Goal: Information Seeking & Learning: Learn about a topic

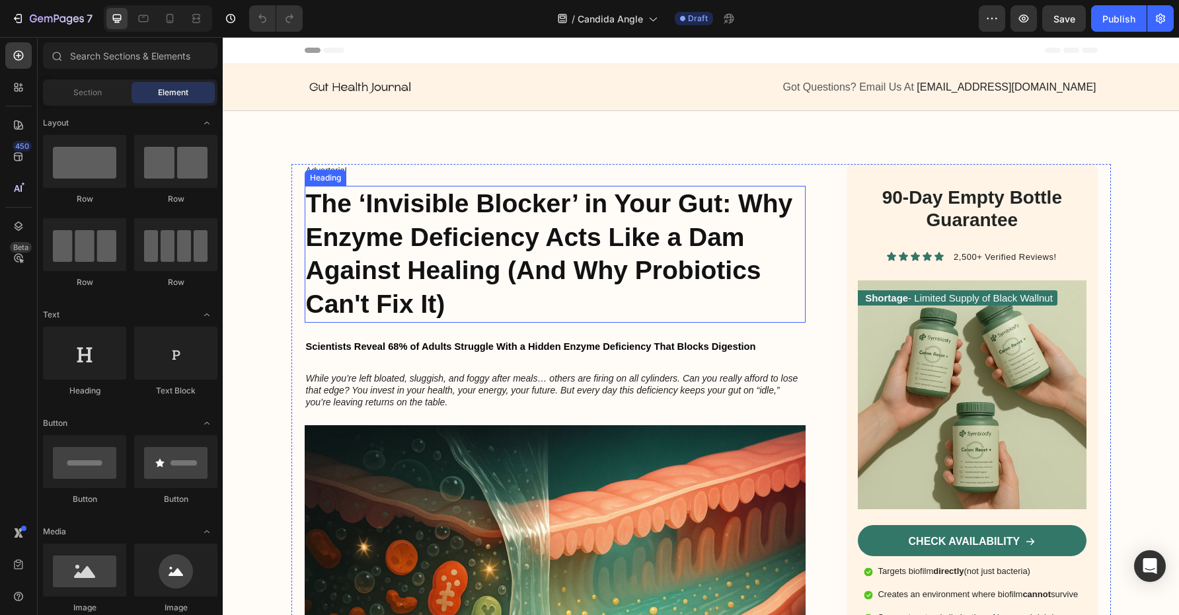
click at [714, 253] on h2 "The ‘Invisible Blocker’ in Your Gut: Why Enzyme Deficiency Acts Like a Dam Agai…" at bounding box center [556, 254] width 502 height 137
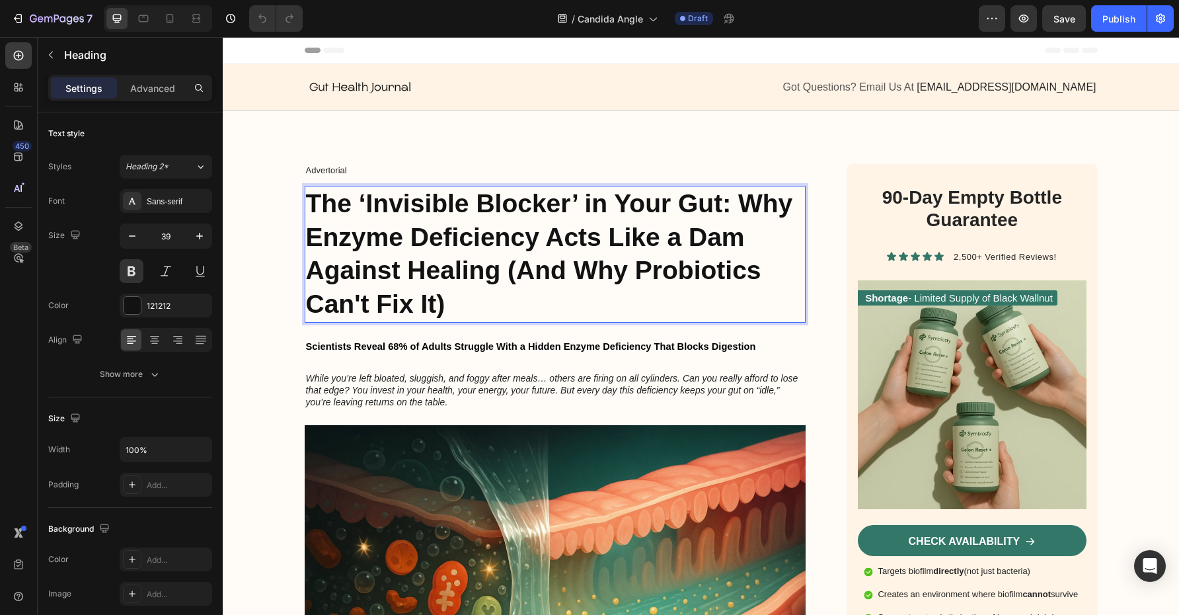
click at [647, 245] on strong "The ‘Invisible Blocker’ in Your Gut: Why Enzyme Deficiency Acts Like a Dam Agai…" at bounding box center [549, 253] width 487 height 129
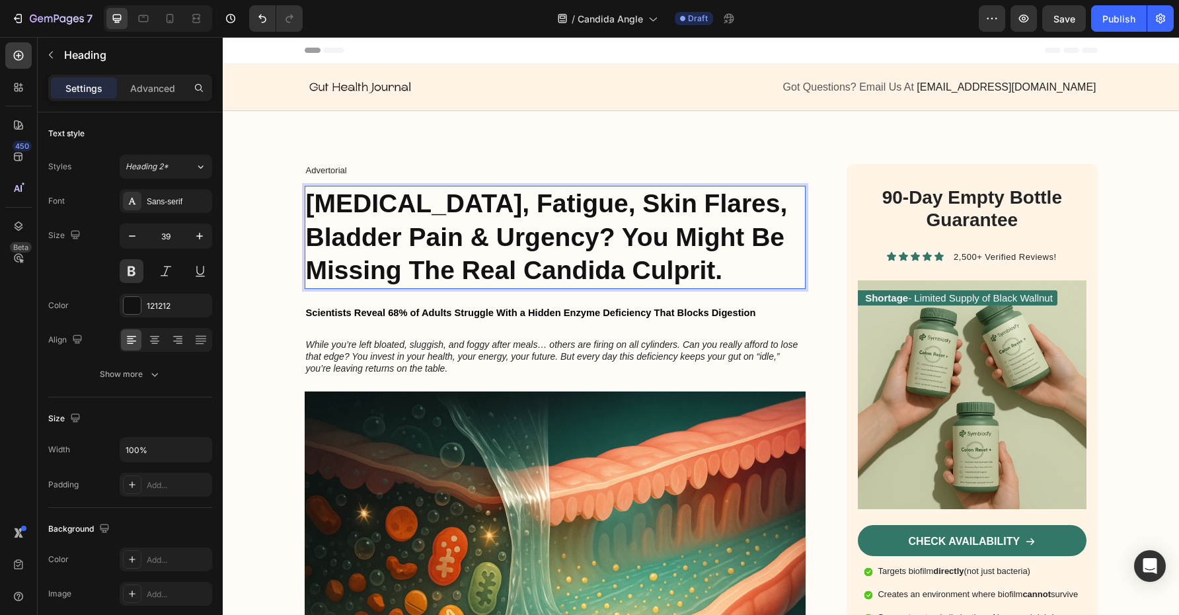
click at [520, 237] on strong "[MEDICAL_DATA], Fatigue, Skin Flares, Bladder Pain & Urgency? You Might Be Miss…" at bounding box center [547, 236] width 482 height 95
click at [514, 358] on icon "While you’re left bloated, sluggish, and foggy after meals… others are firing o…" at bounding box center [552, 356] width 492 height 34
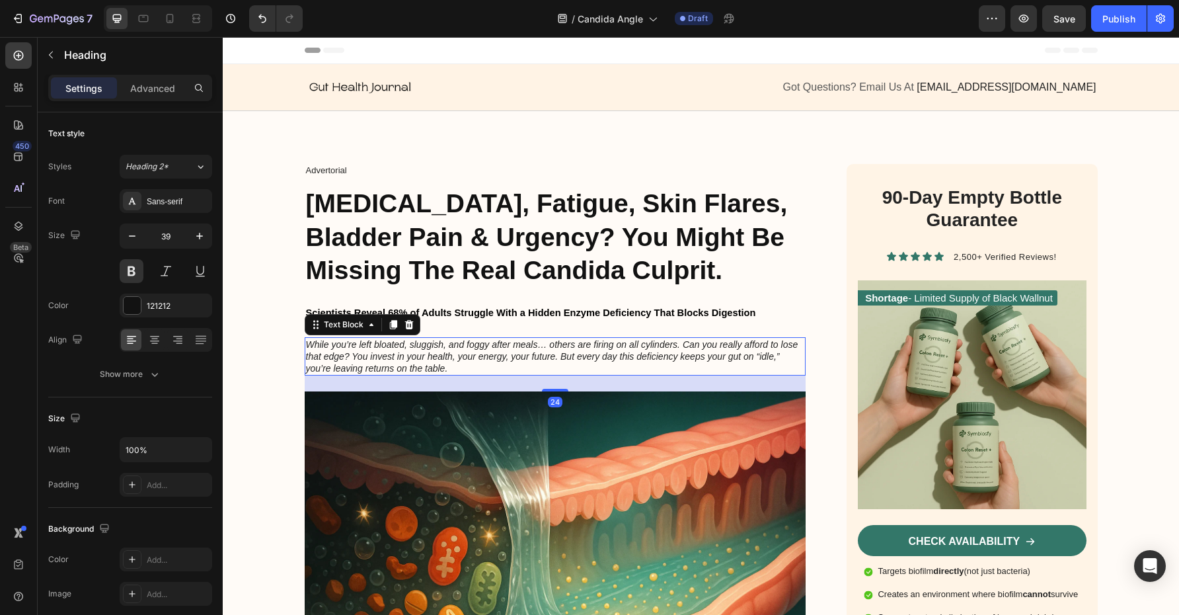
click at [514, 358] on icon "While you’re left bloated, sluggish, and foggy after meals… others are firing o…" at bounding box center [552, 356] width 492 height 34
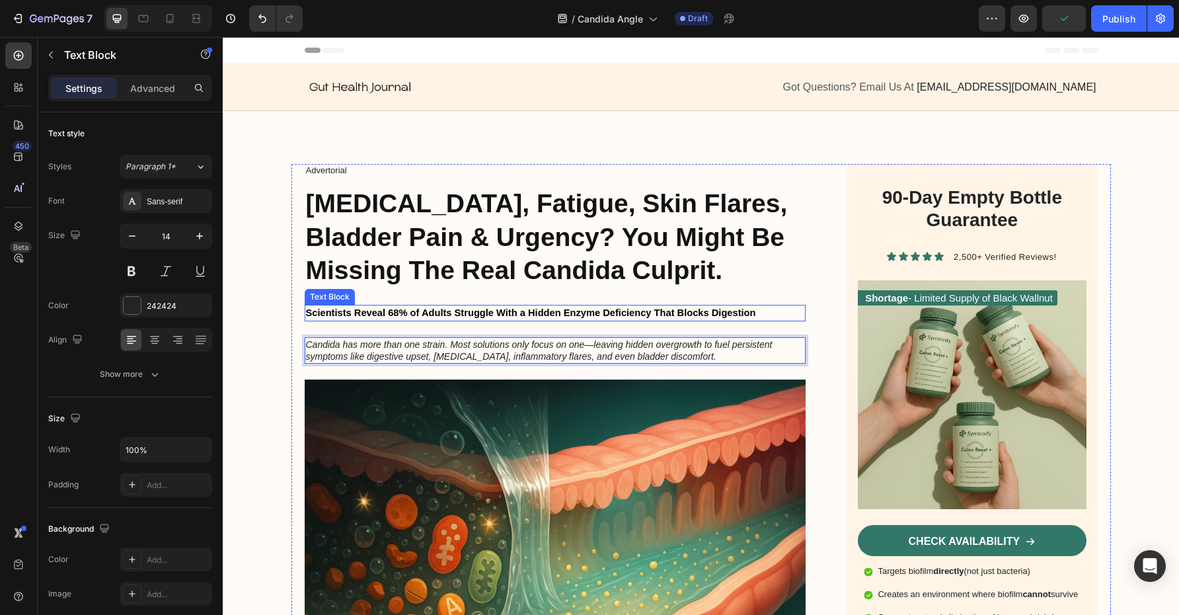
click at [631, 311] on span "Scientists Reveal 68% of Adults Struggle With a Hidden Enzyme Deficiency That B…" at bounding box center [531, 312] width 450 height 11
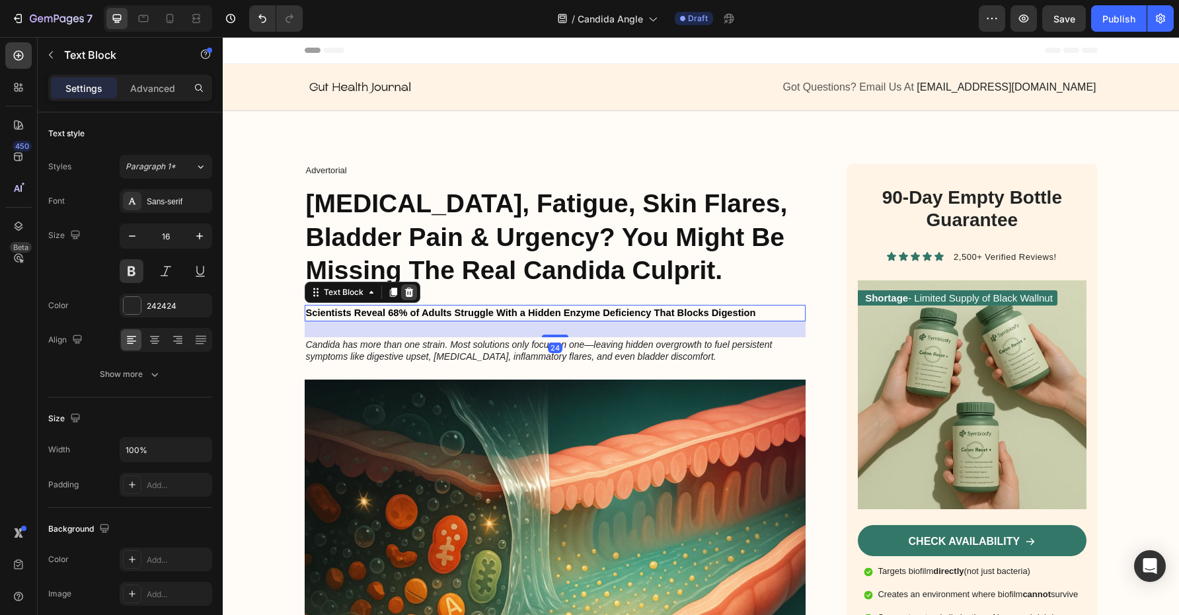
click at [407, 291] on icon at bounding box center [409, 292] width 11 height 11
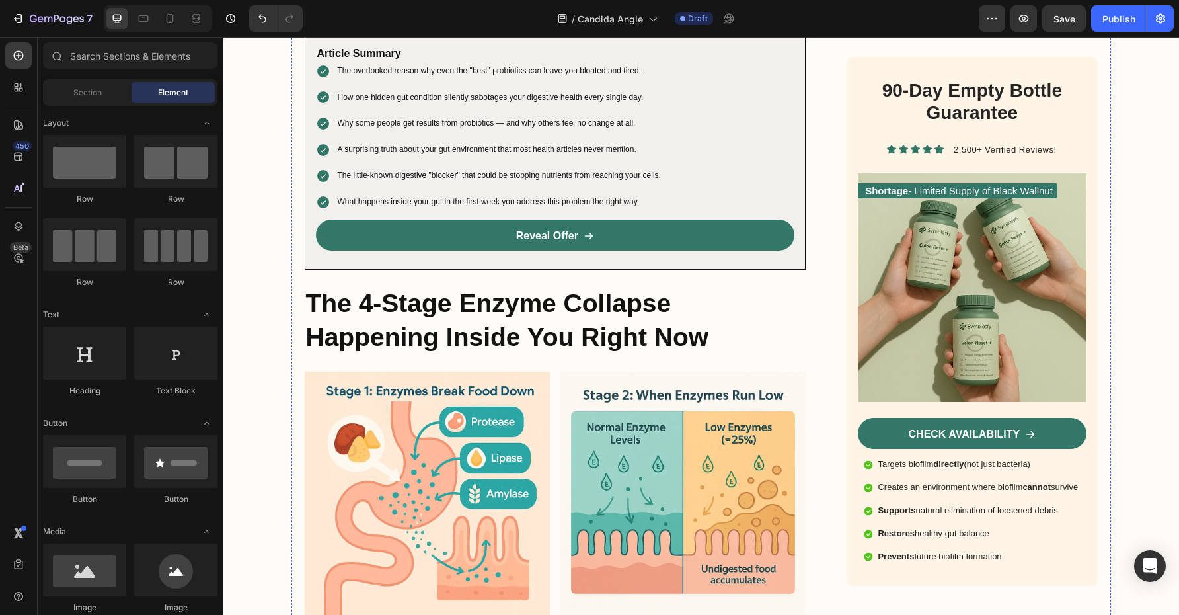
scroll to position [744, 0]
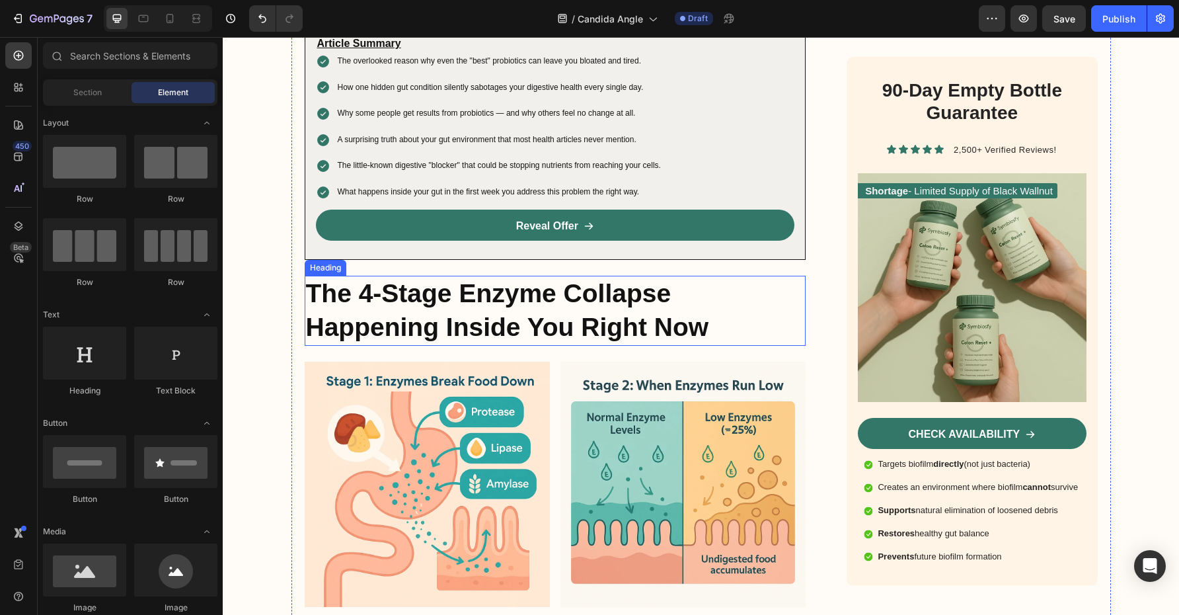
click at [532, 313] on h2 "The 4-Stage Enzyme Collapse Happening Inside You Right Now" at bounding box center [556, 310] width 502 height 69
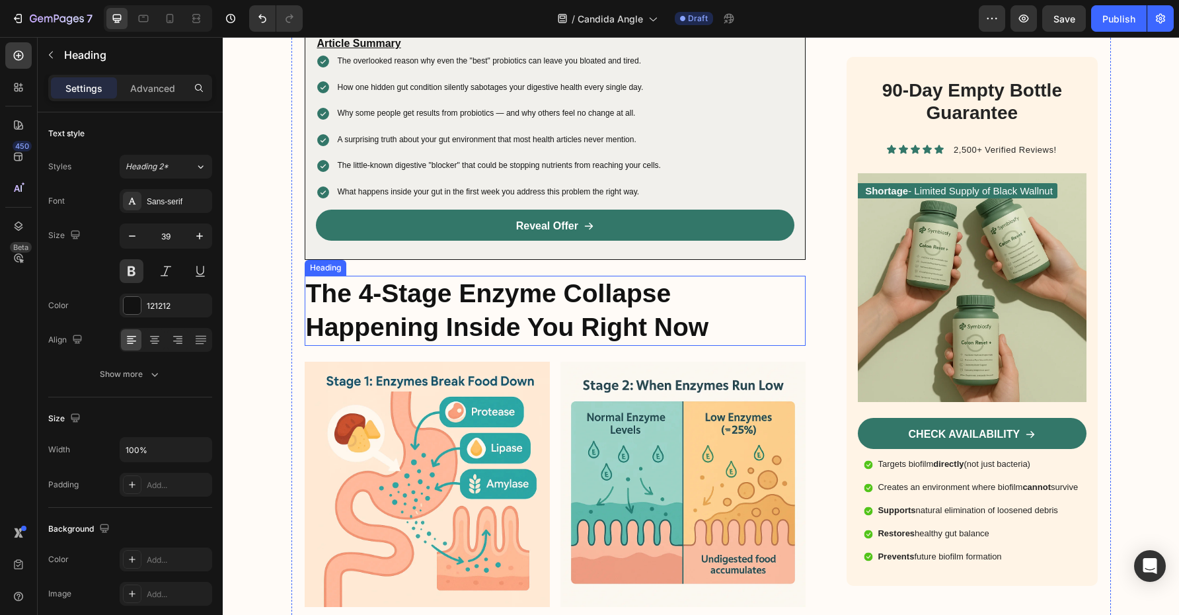
click at [532, 313] on h2 "The 4-Stage Enzyme Collapse Happening Inside You Right Now" at bounding box center [556, 310] width 502 height 69
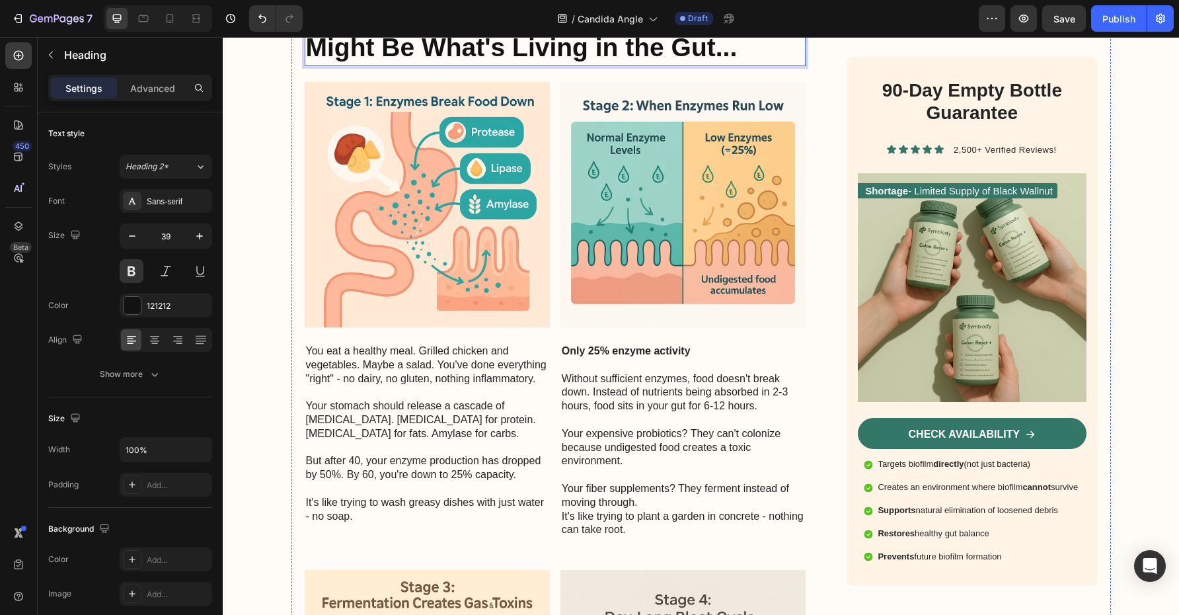
scroll to position [1027, 0]
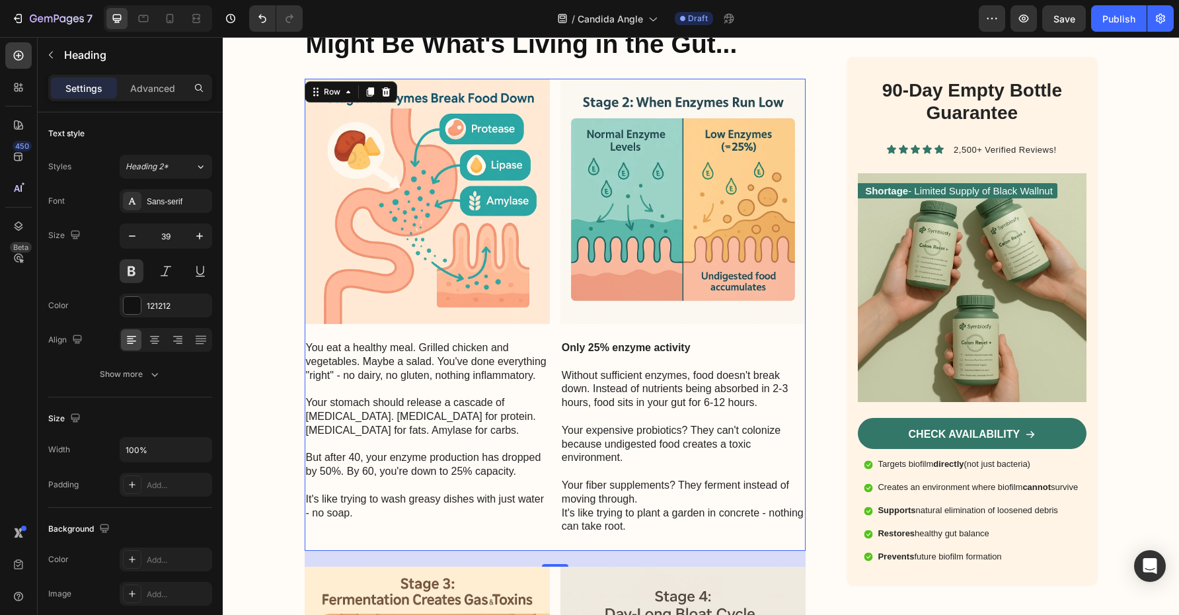
click at [793, 543] on div "Image Only 25% enzyme activity Without sufficient enzymes, food doesn't break d…" at bounding box center [683, 315] width 245 height 472
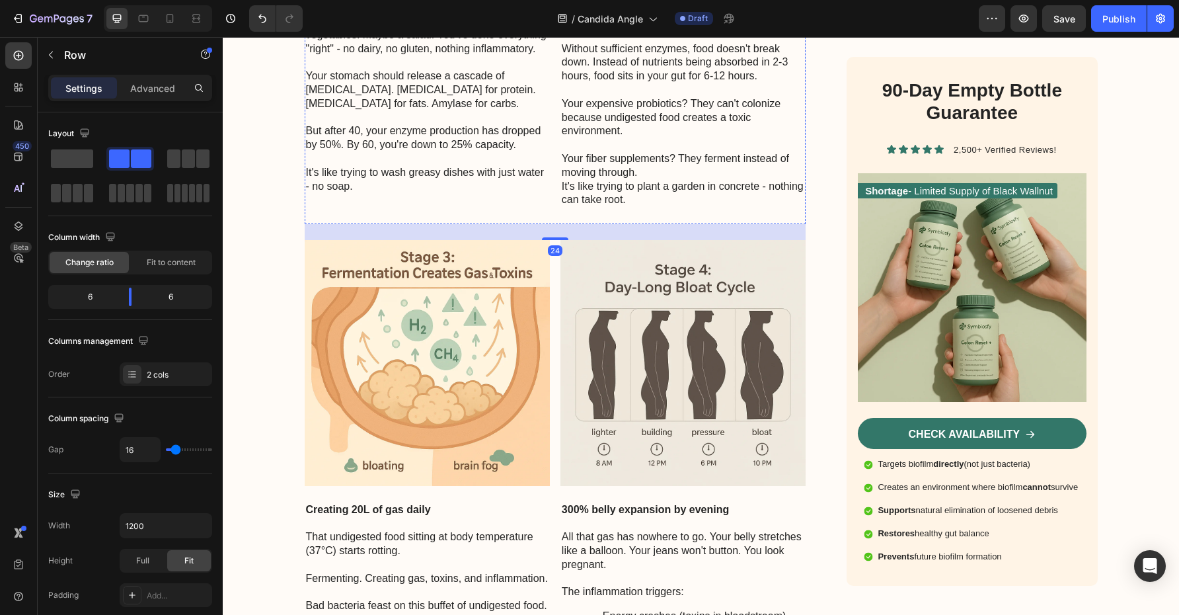
scroll to position [1019, 0]
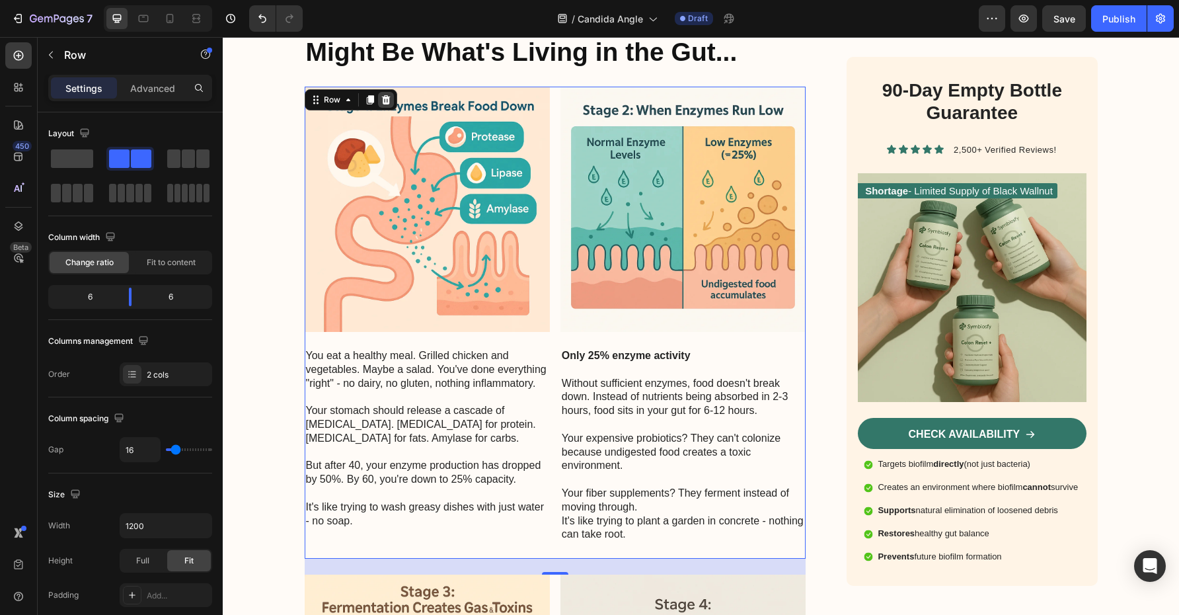
click at [385, 102] on icon at bounding box center [385, 99] width 9 height 9
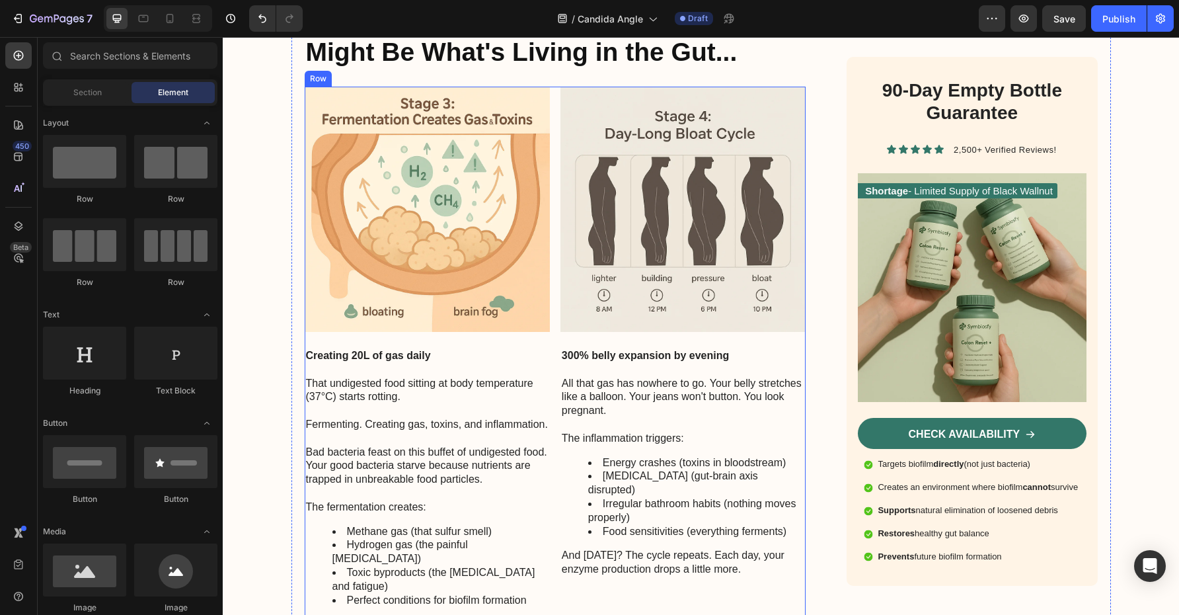
click at [555, 95] on div "Image Creating 20L of gas daily That undigested food sitting at body temperatur…" at bounding box center [556, 361] width 502 height 549
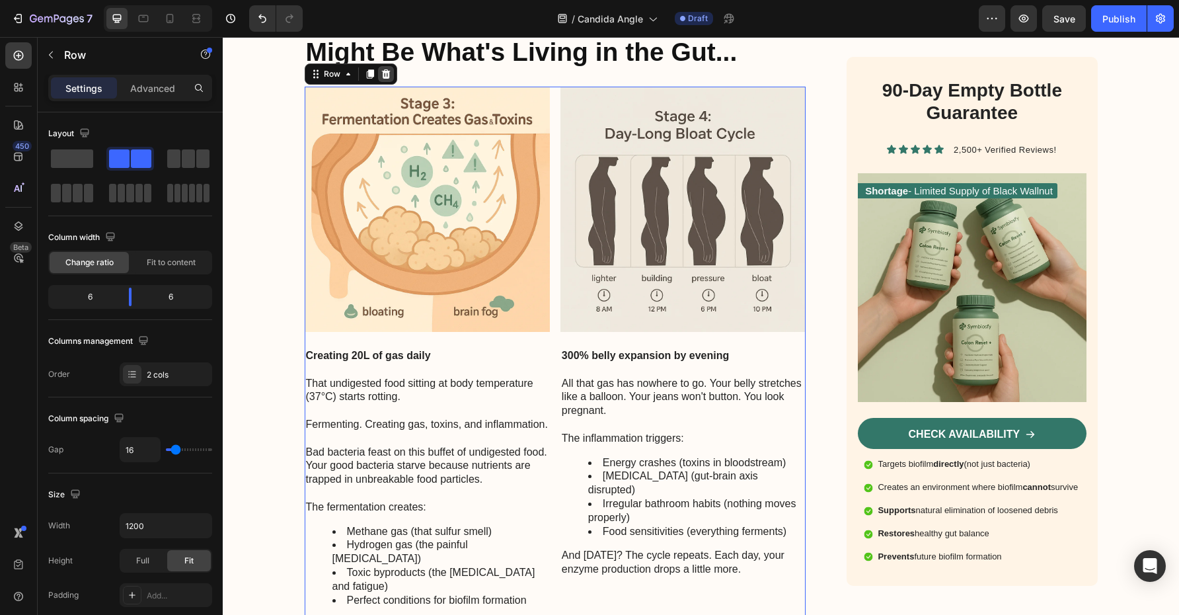
click at [385, 70] on icon at bounding box center [386, 74] width 11 height 11
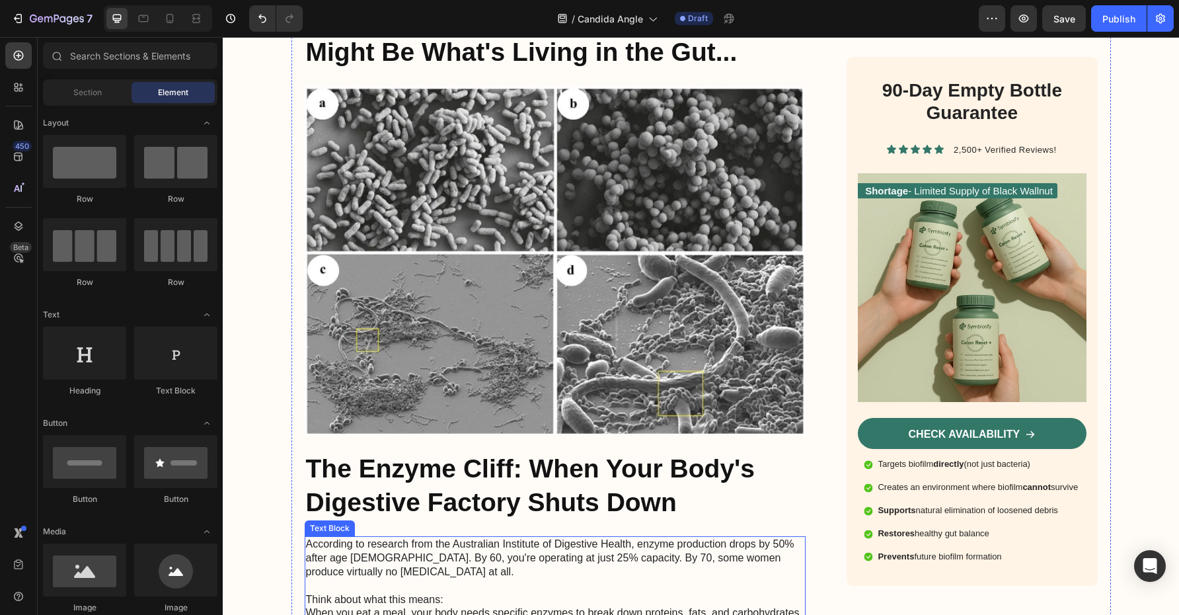
click at [442, 547] on p "According to research from the Australian Institute of Digestive Health, enzyme…" at bounding box center [555, 557] width 499 height 41
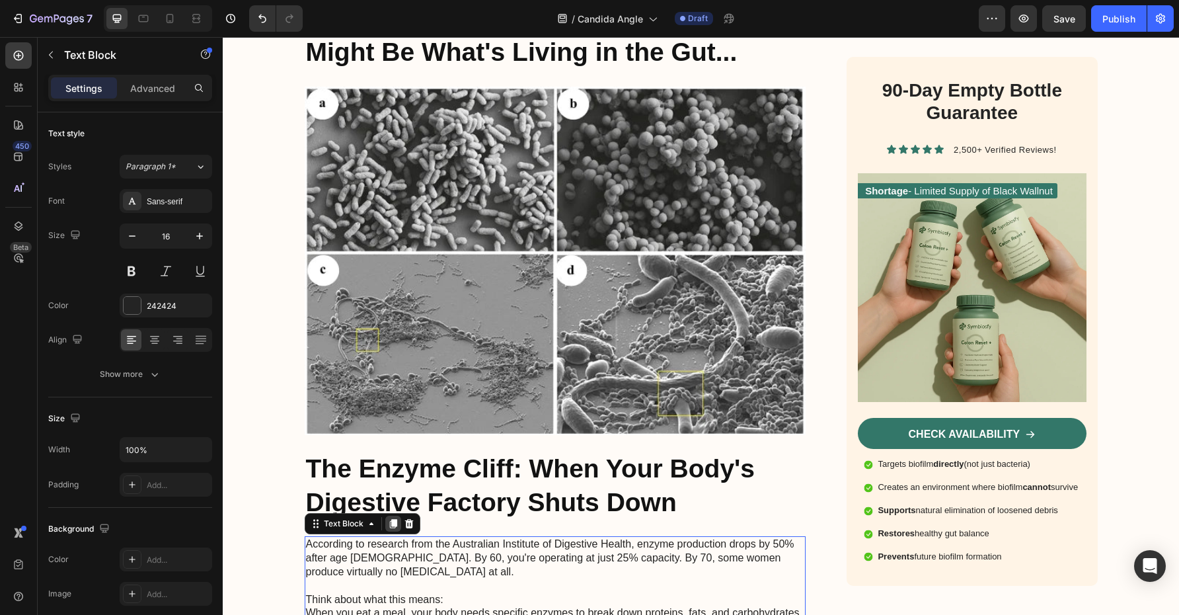
click at [394, 524] on icon at bounding box center [392, 524] width 7 height 9
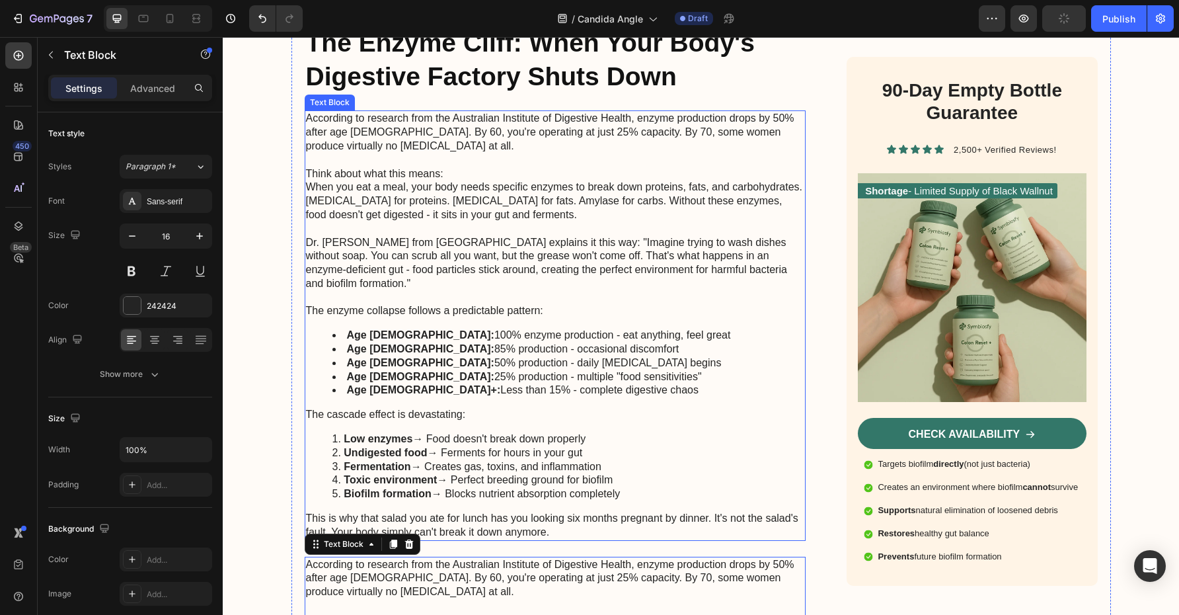
click at [382, 258] on p "Dr. [PERSON_NAME] from [GEOGRAPHIC_DATA] explains it this way: "Imagine trying …" at bounding box center [555, 263] width 499 height 55
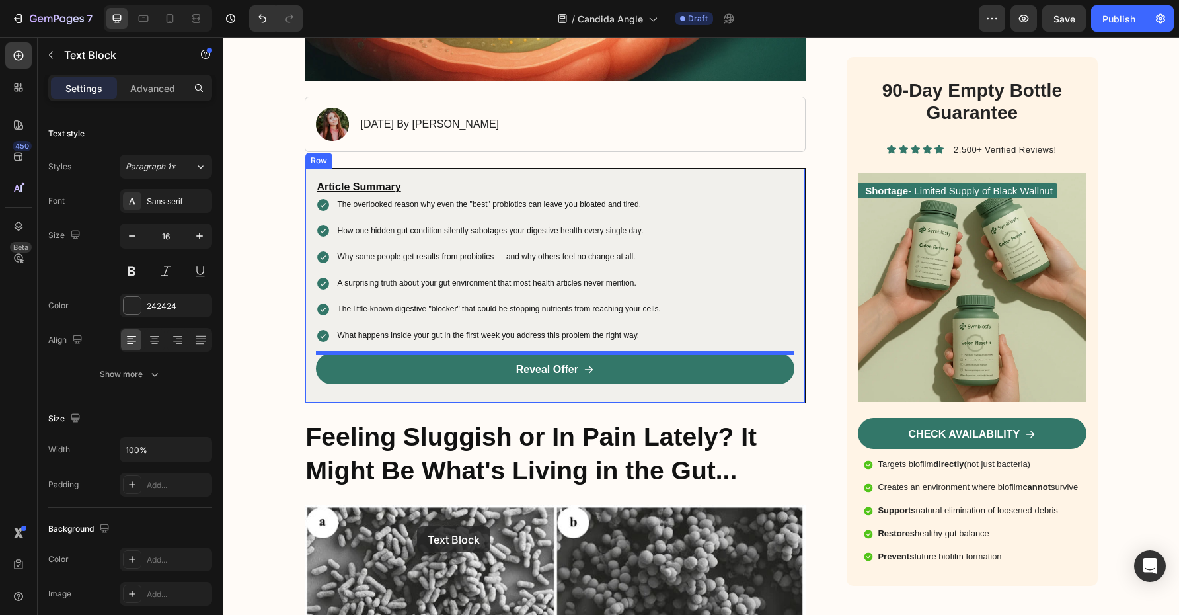
scroll to position [617, 0]
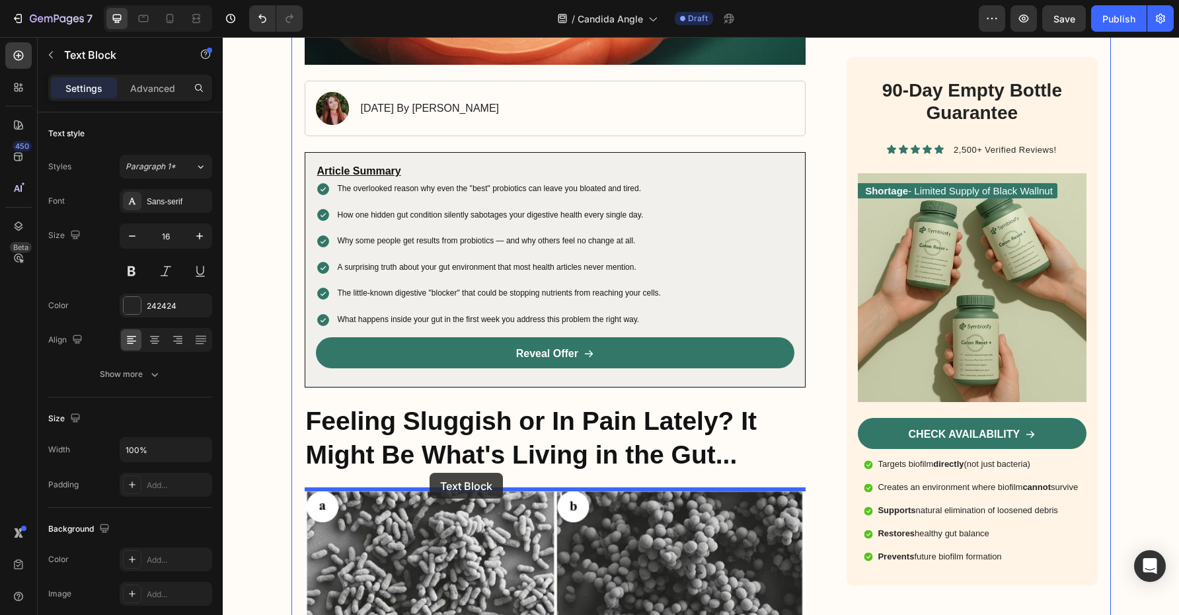
drag, startPoint x: 319, startPoint y: 308, endPoint x: 430, endPoint y: 473, distance: 198.5
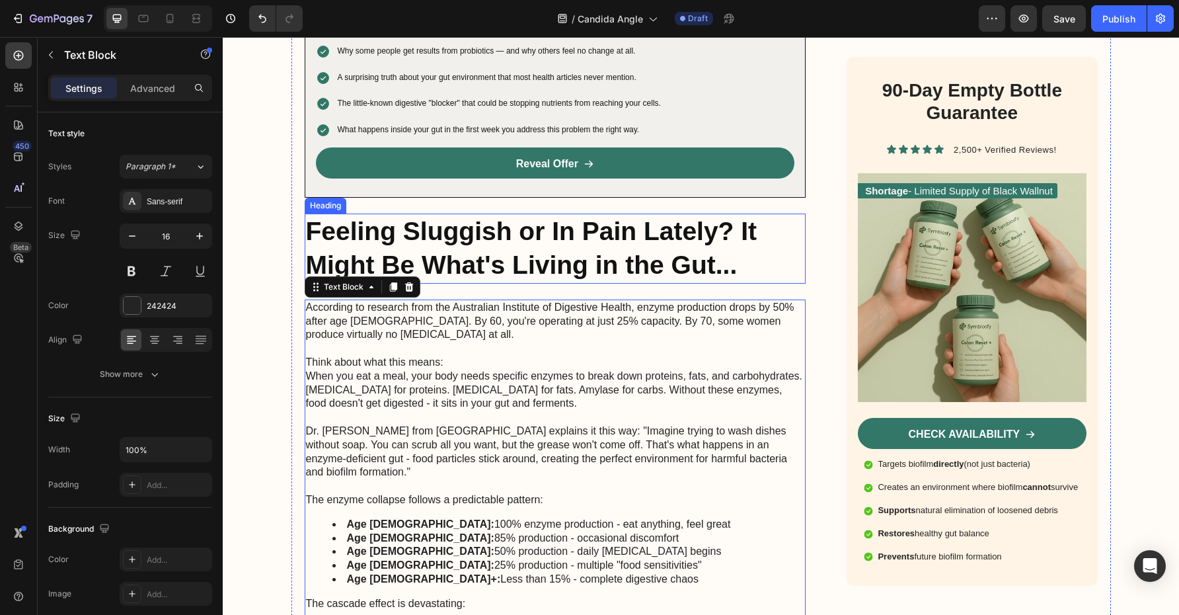
scroll to position [826, 0]
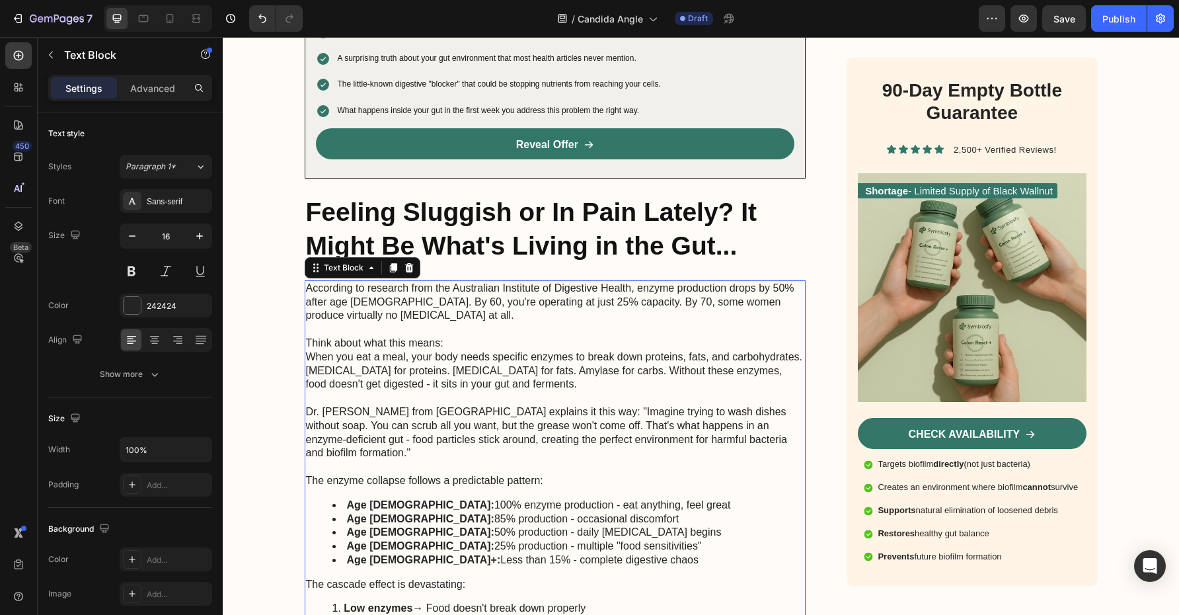
click at [633, 342] on p "Think about what this means:" at bounding box center [555, 343] width 499 height 14
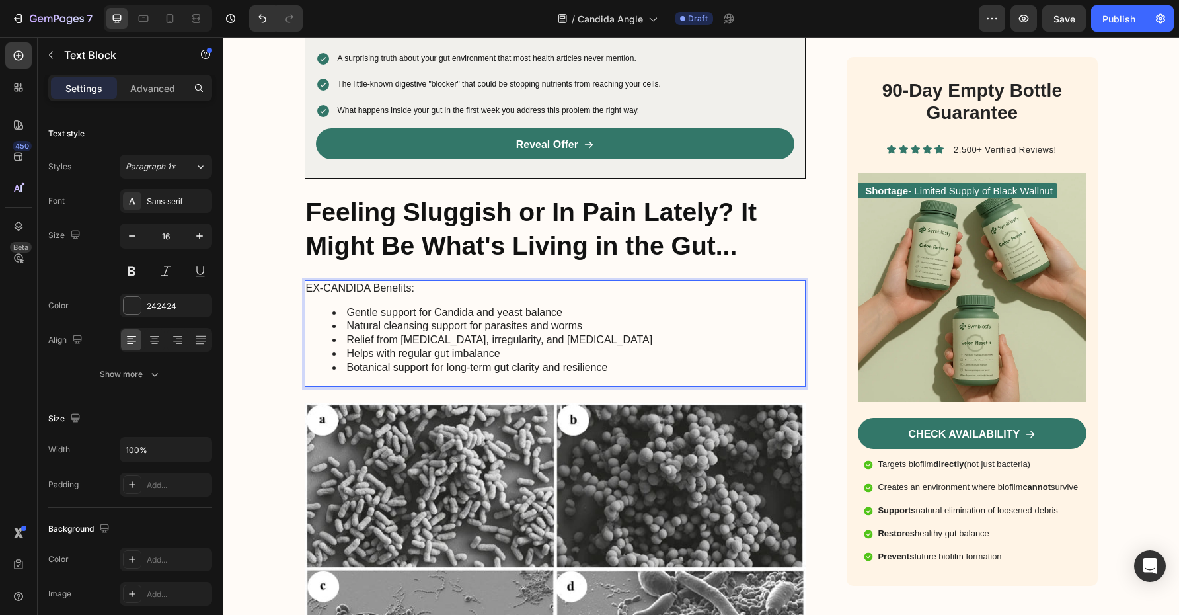
click at [367, 288] on p "EX-CANDIDA Benefits:" at bounding box center [555, 289] width 499 height 14
click at [620, 368] on li "Botanical support for long-term gut clarity and resilience" at bounding box center [568, 368] width 473 height 14
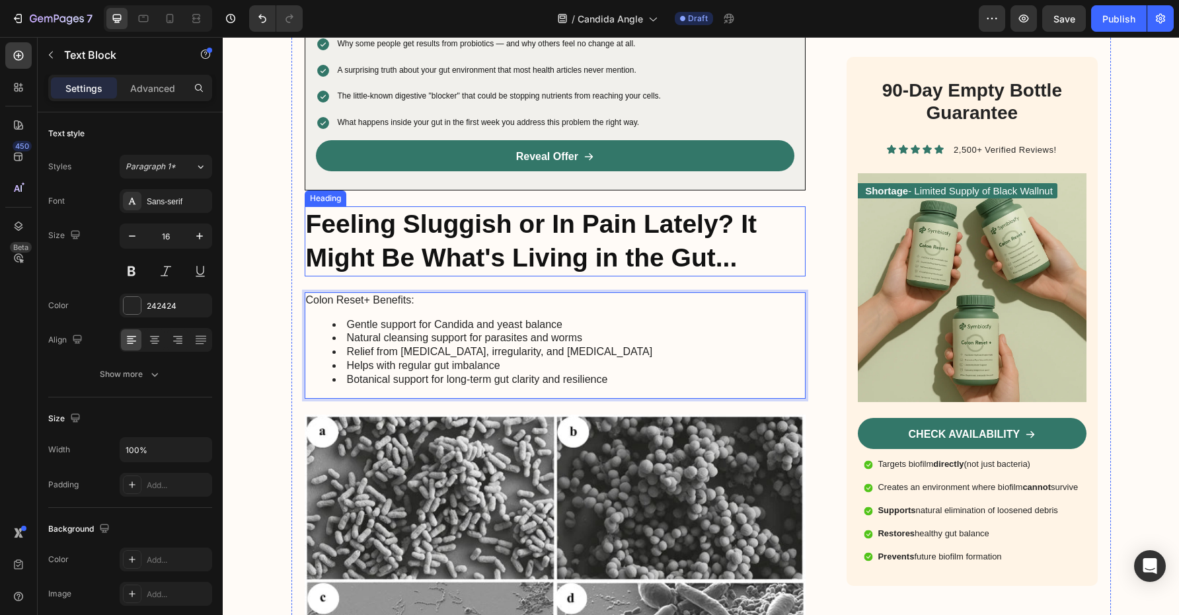
click at [650, 259] on p "Feeling Sluggish or In Pain Lately? It Might Be What's Living in the Gut..." at bounding box center [555, 241] width 499 height 67
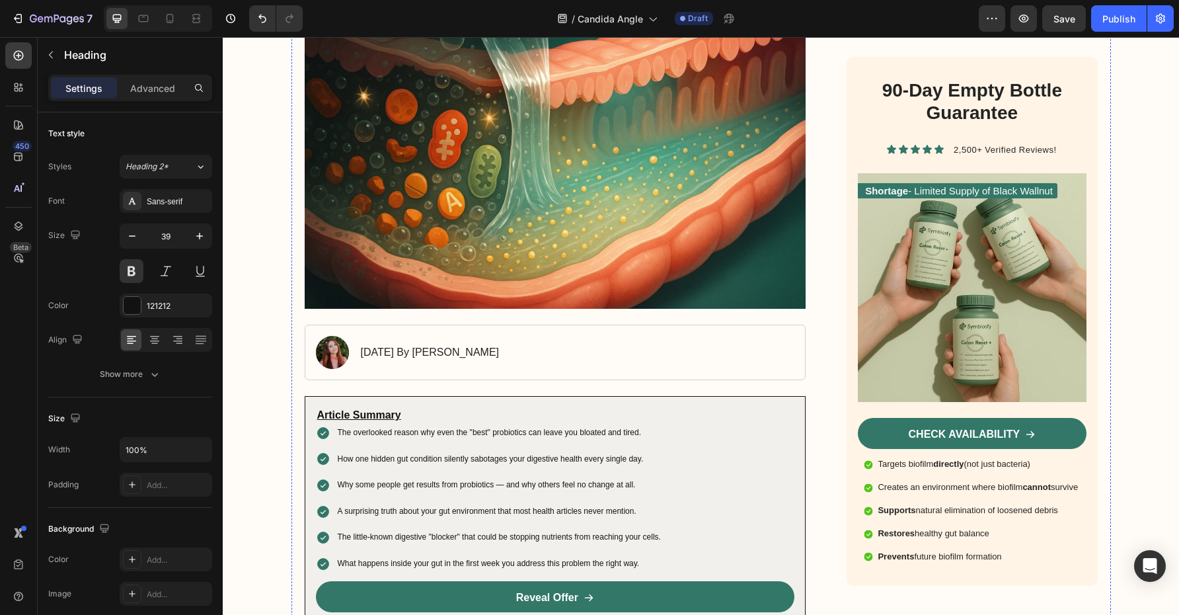
scroll to position [372, 0]
click at [336, 356] on img at bounding box center [332, 352] width 33 height 33
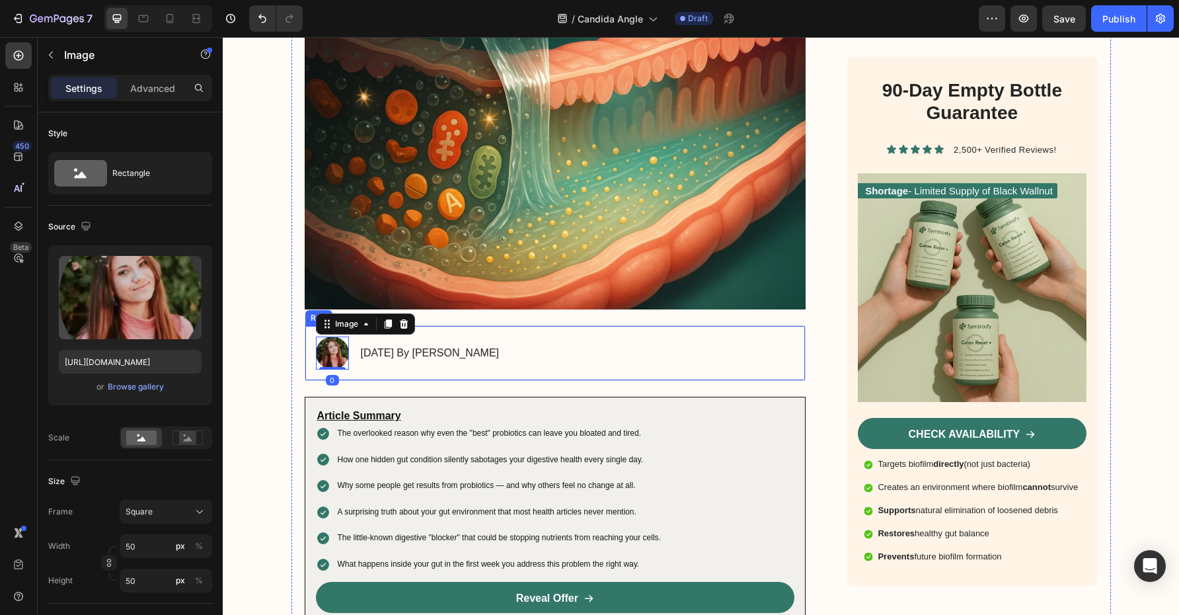
click at [548, 350] on div "Image 0 [DATE] By [PERSON_NAME] Text Block Row" at bounding box center [556, 353] width 502 height 56
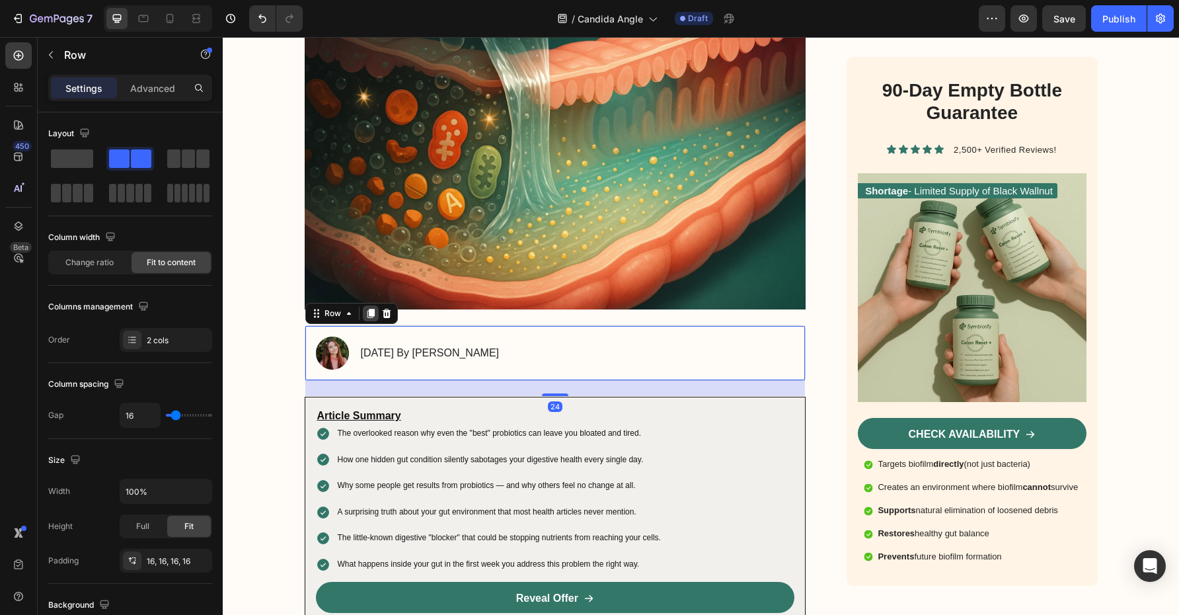
click at [371, 311] on icon at bounding box center [370, 313] width 7 height 9
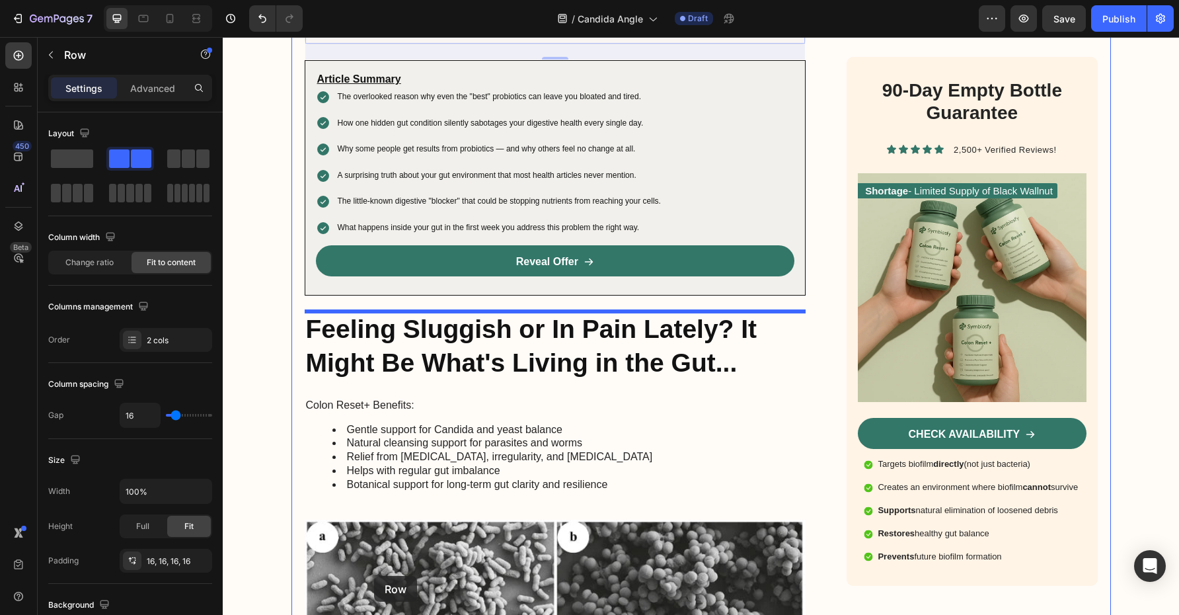
scroll to position [873, 0]
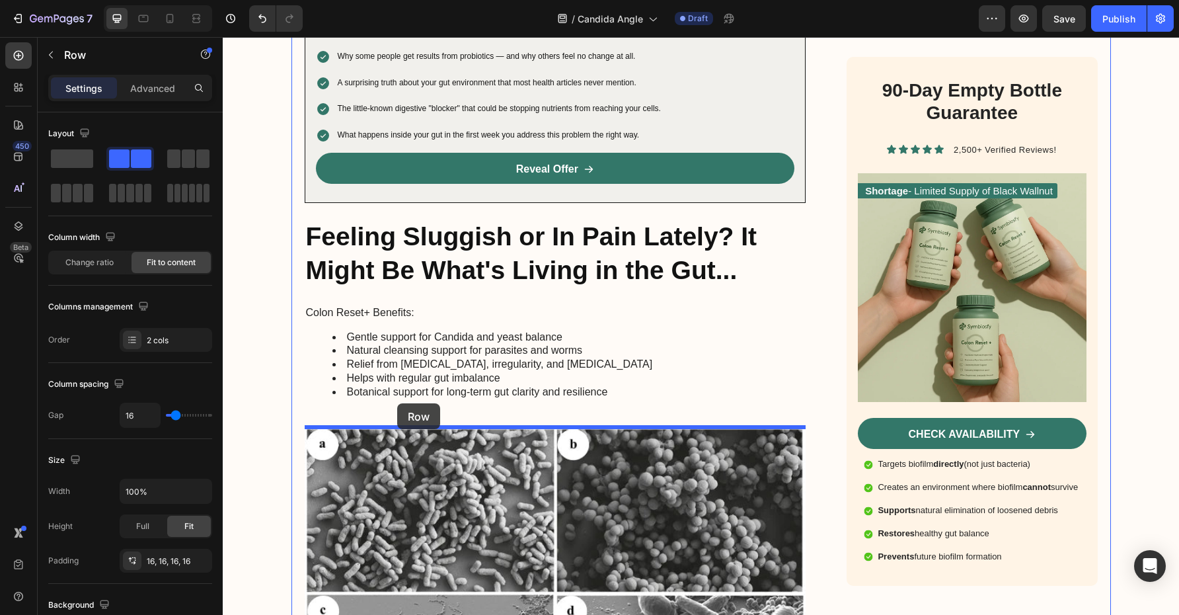
drag, startPoint x: 315, startPoint y: 388, endPoint x: 397, endPoint y: 404, distance: 83.5
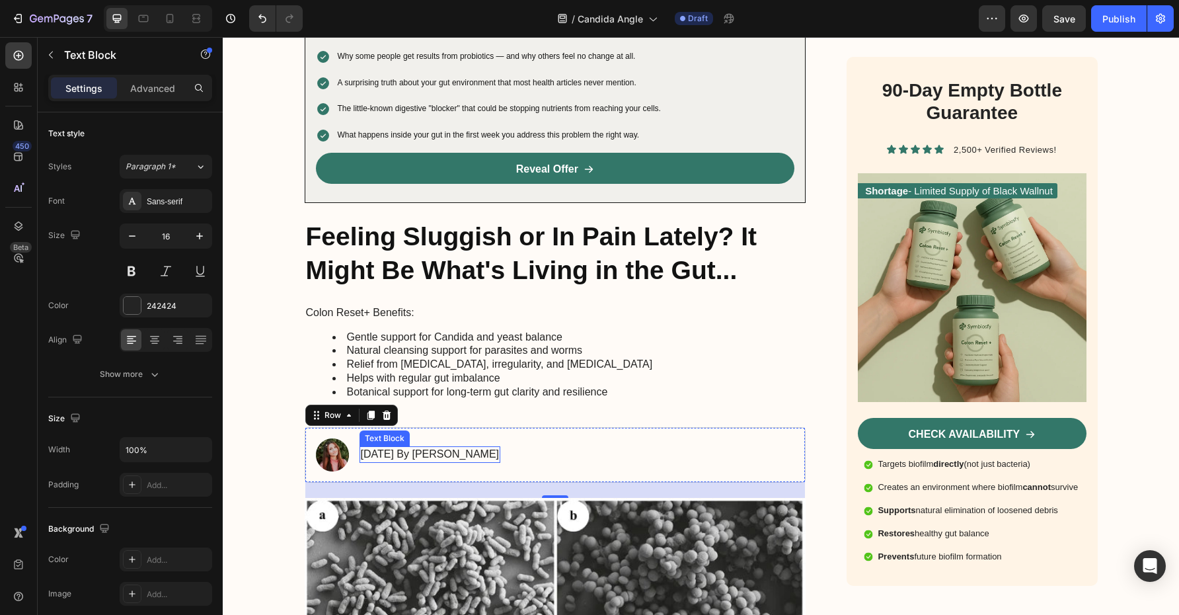
click at [411, 455] on p "[DATE] By [PERSON_NAME]" at bounding box center [430, 454] width 139 height 14
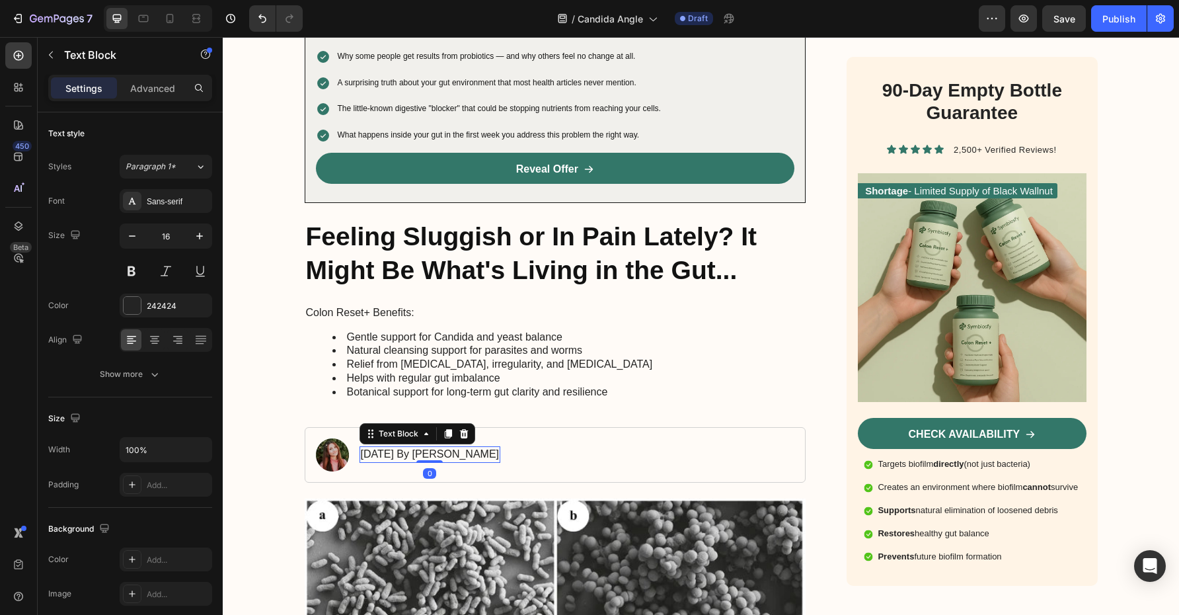
click at [411, 455] on p "[DATE] By [PERSON_NAME]" at bounding box center [430, 454] width 139 height 14
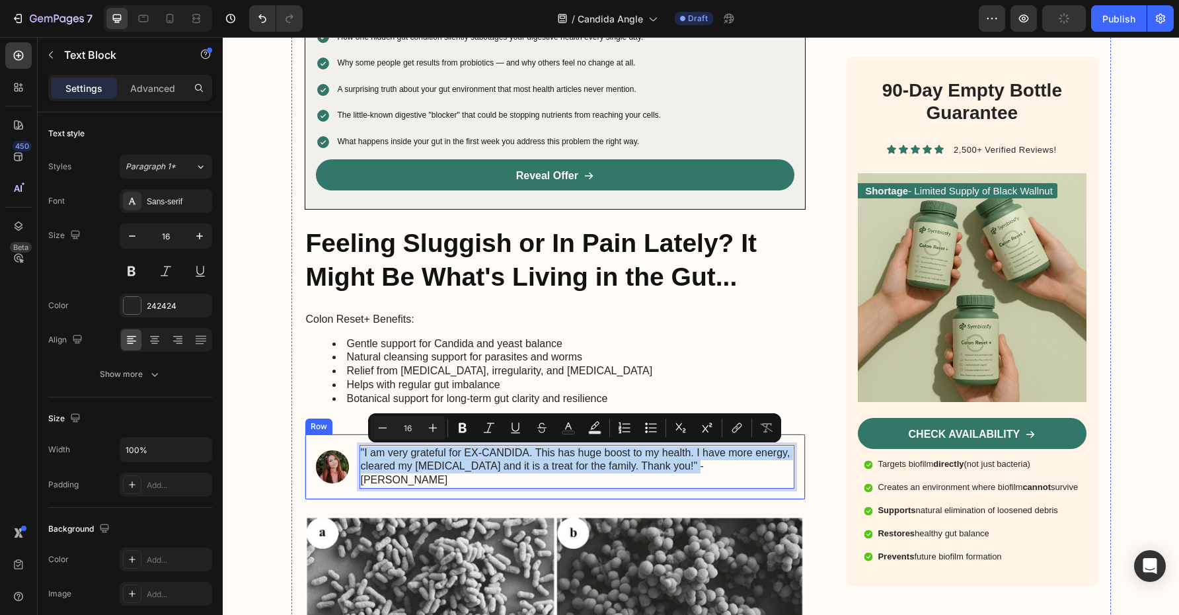
drag, startPoint x: 679, startPoint y: 466, endPoint x: 355, endPoint y: 442, distance: 324.8
click at [355, 442] on div "Image "I am very grateful for EX-CANDIDA. This has huge boost to my health. I h…" at bounding box center [556, 467] width 502 height 66
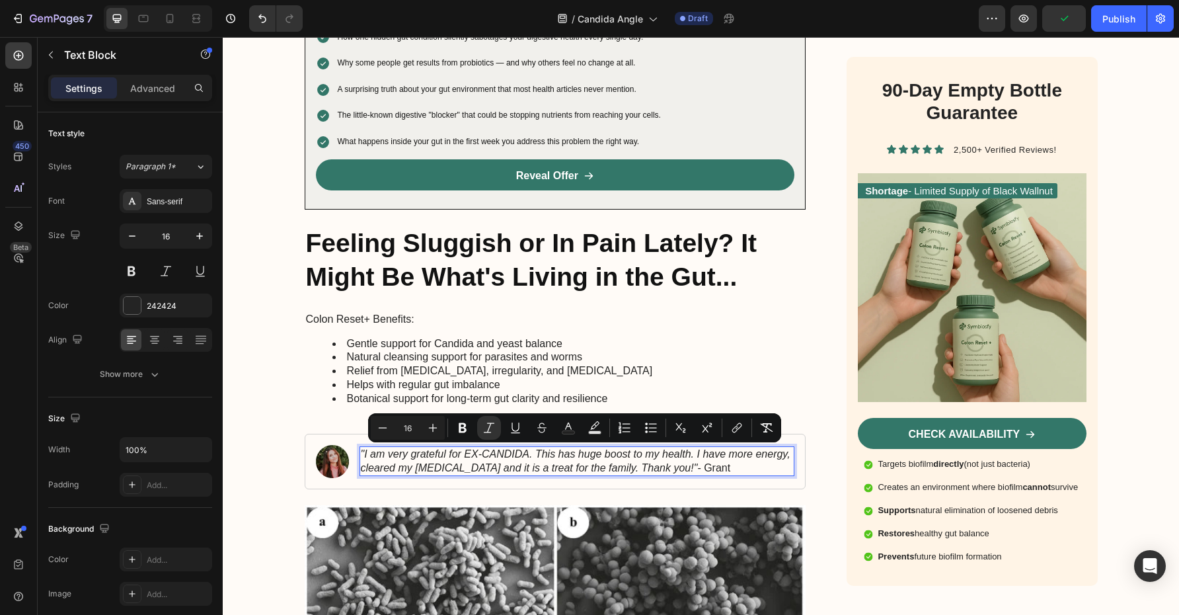
click at [703, 467] on p ""I am very grateful for EX-CANDIDA. This has huge boost to my health. I have mo…" at bounding box center [577, 461] width 433 height 28
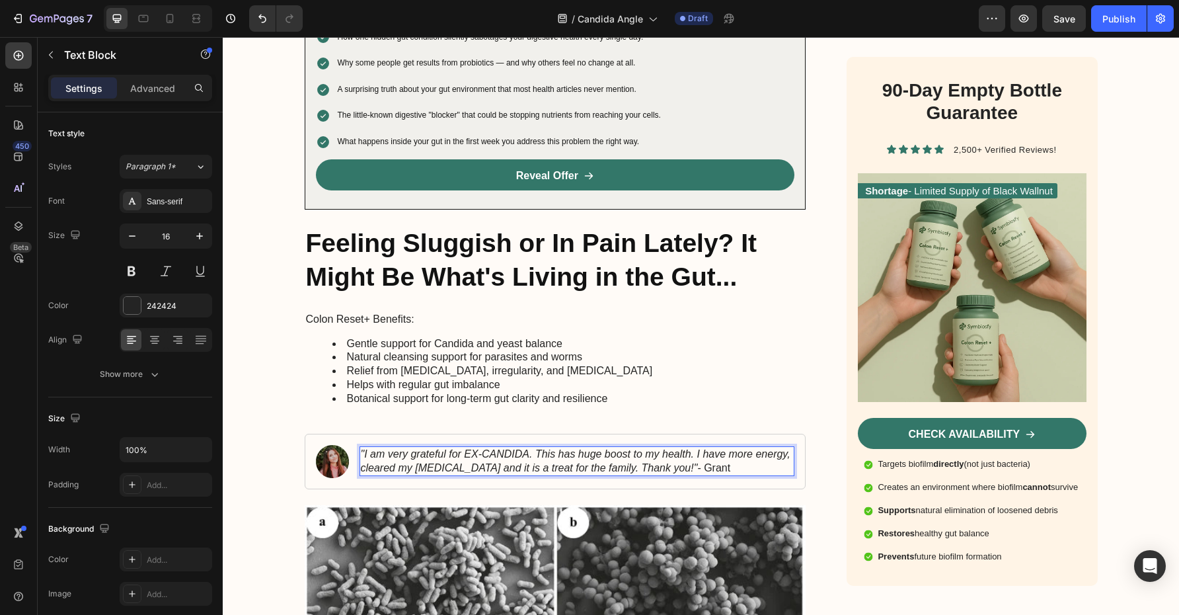
click at [703, 467] on p ""I am very grateful for EX-CANDIDA. This has huge boost to my health. I have mo…" at bounding box center [577, 461] width 433 height 28
drag, startPoint x: 719, startPoint y: 465, endPoint x: 683, endPoint y: 470, distance: 36.6
click at [683, 470] on p ""I am very grateful for EX-CANDIDA. This has huge boost to my health. I have mo…" at bounding box center [577, 461] width 433 height 28
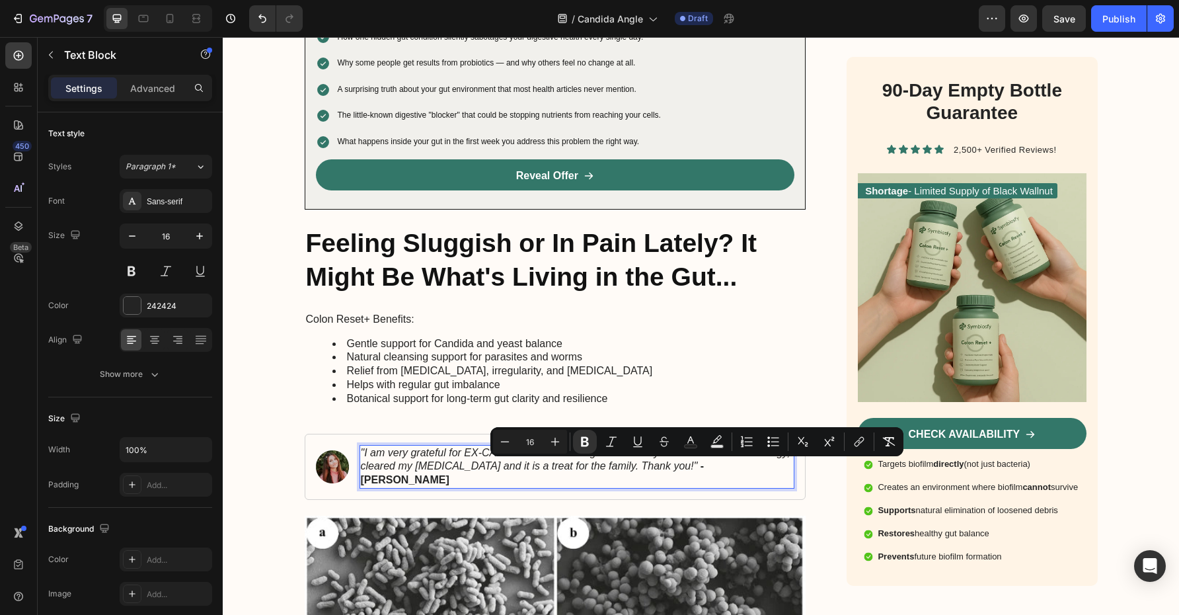
click at [736, 473] on p ""I am very grateful for EX-CANDIDA. This has huge boost to my health. I have mo…" at bounding box center [577, 466] width 433 height 41
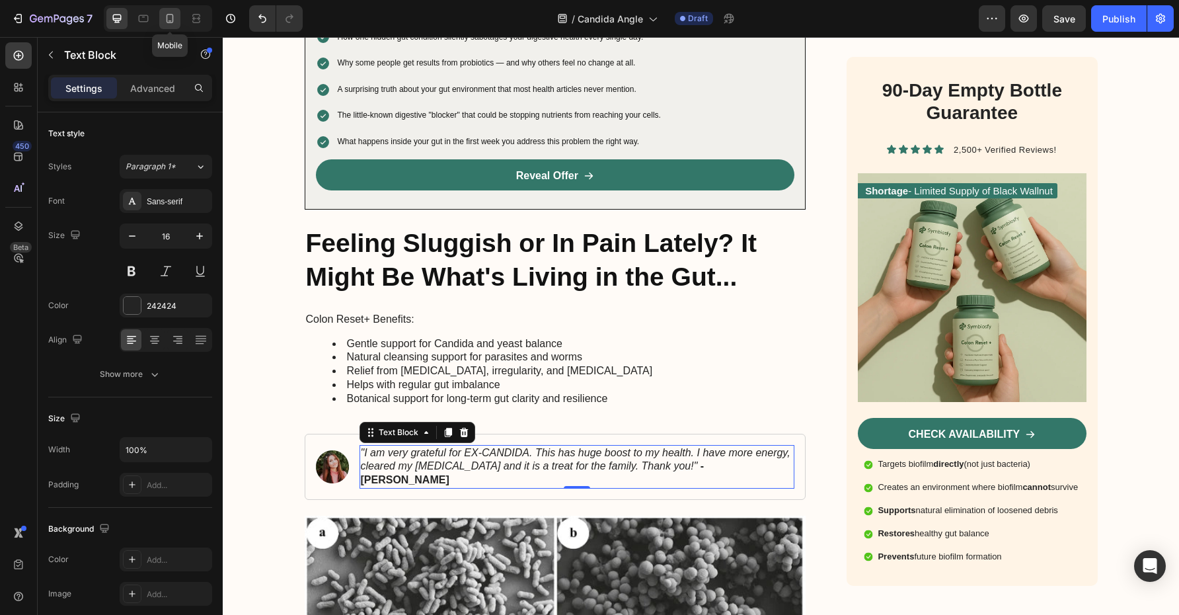
click at [171, 19] on icon at bounding box center [169, 18] width 13 height 13
type input "14"
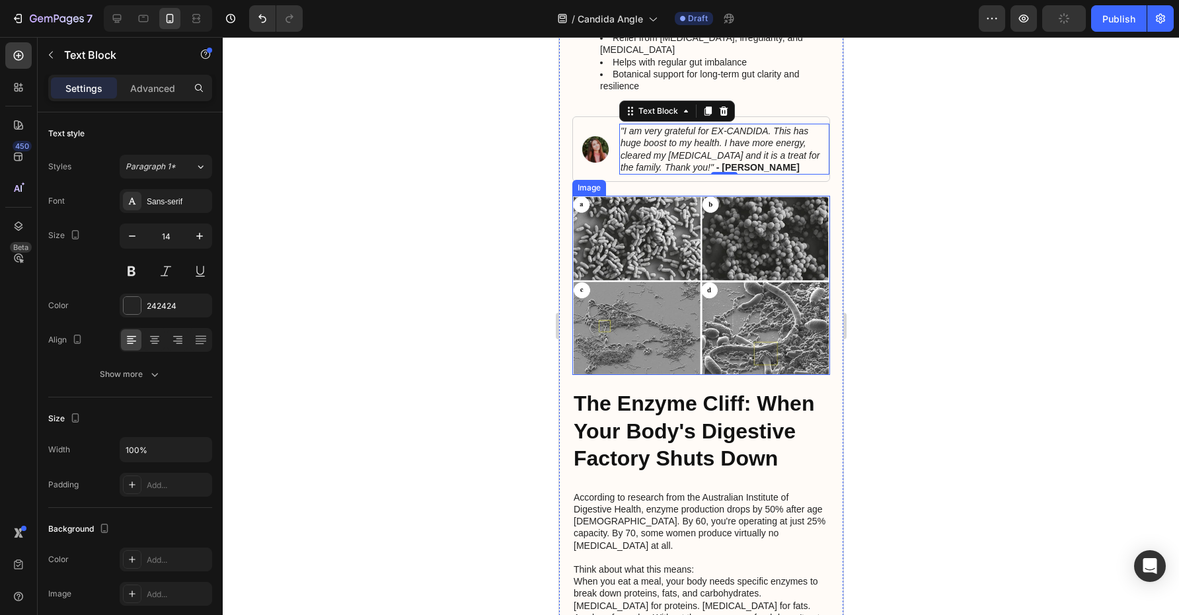
scroll to position [1030, 0]
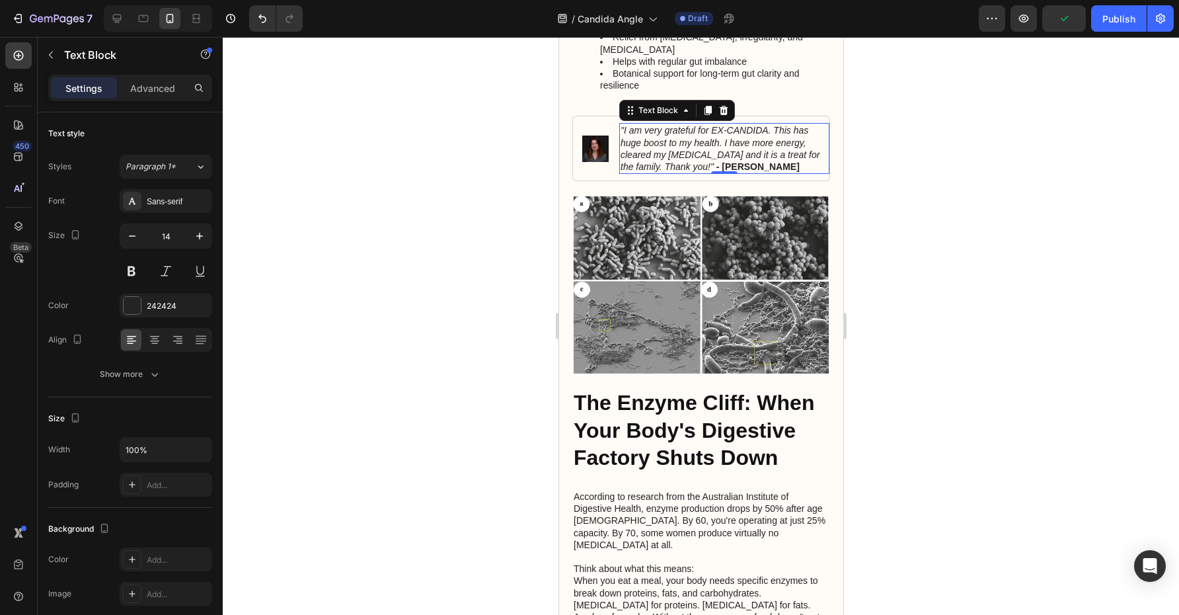
click at [896, 188] on div at bounding box center [701, 326] width 956 height 578
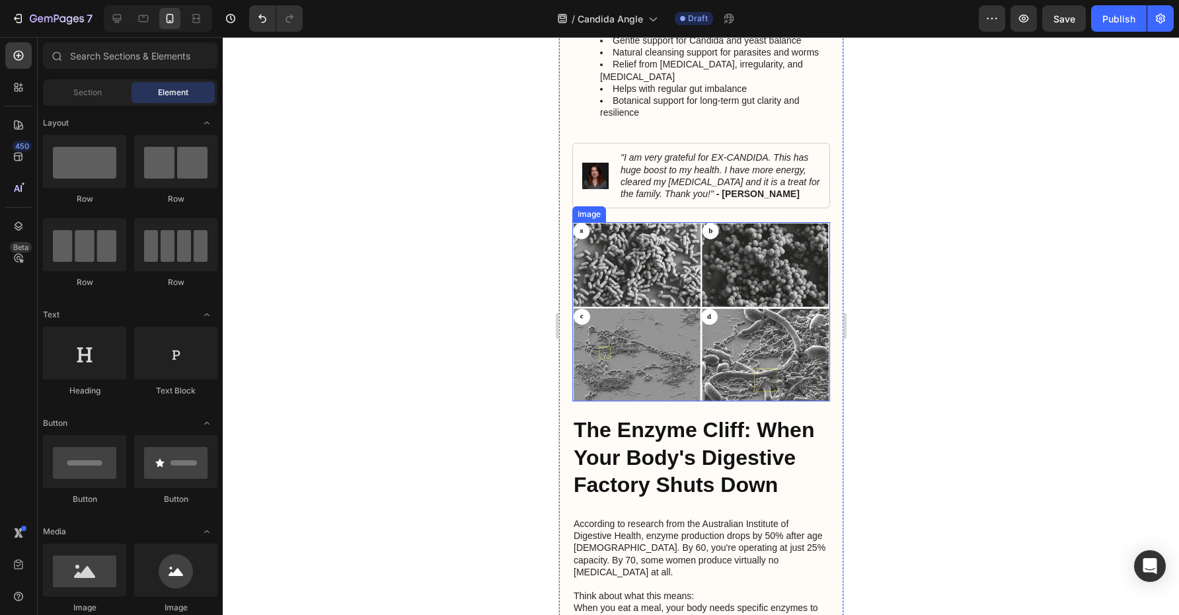
scroll to position [1098, 0]
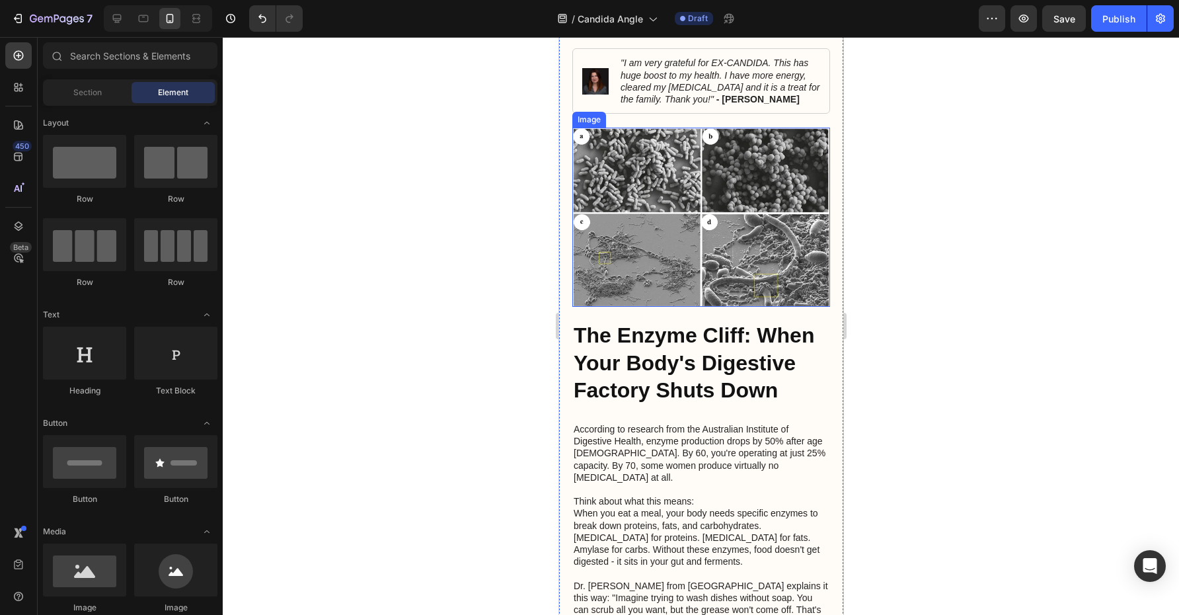
click at [703, 321] on h2 "The Enzyme Cliff: When Your Body's Digestive Factory Shuts Down" at bounding box center [701, 363] width 258 height 85
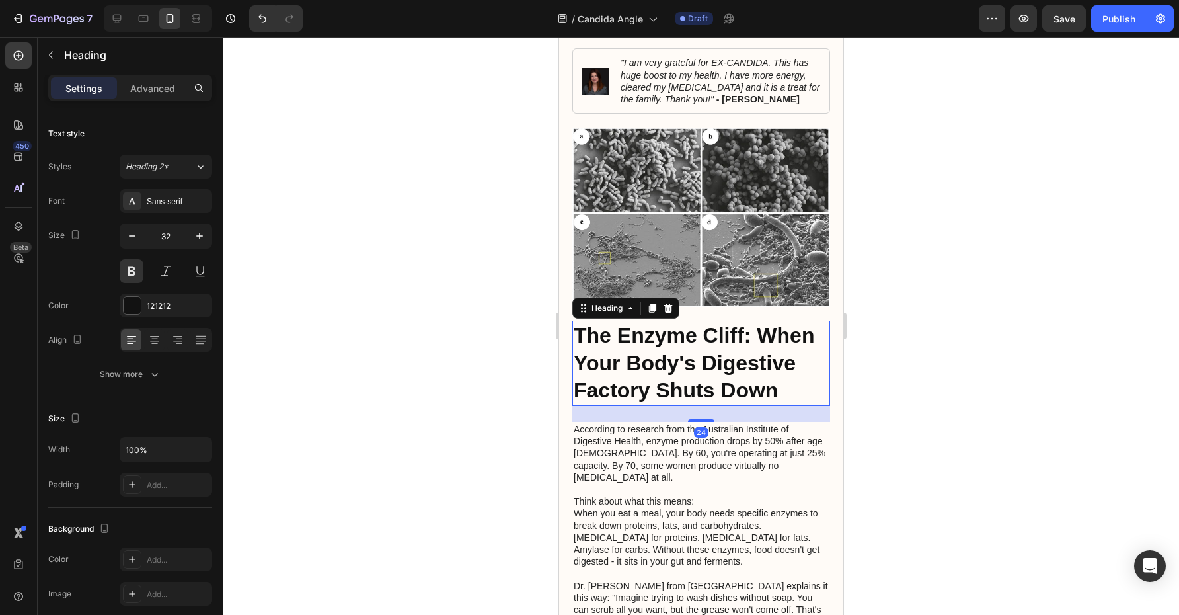
click at [703, 321] on h2 "The Enzyme Cliff: When Your Body's Digestive Factory Shuts Down" at bounding box center [701, 363] width 258 height 85
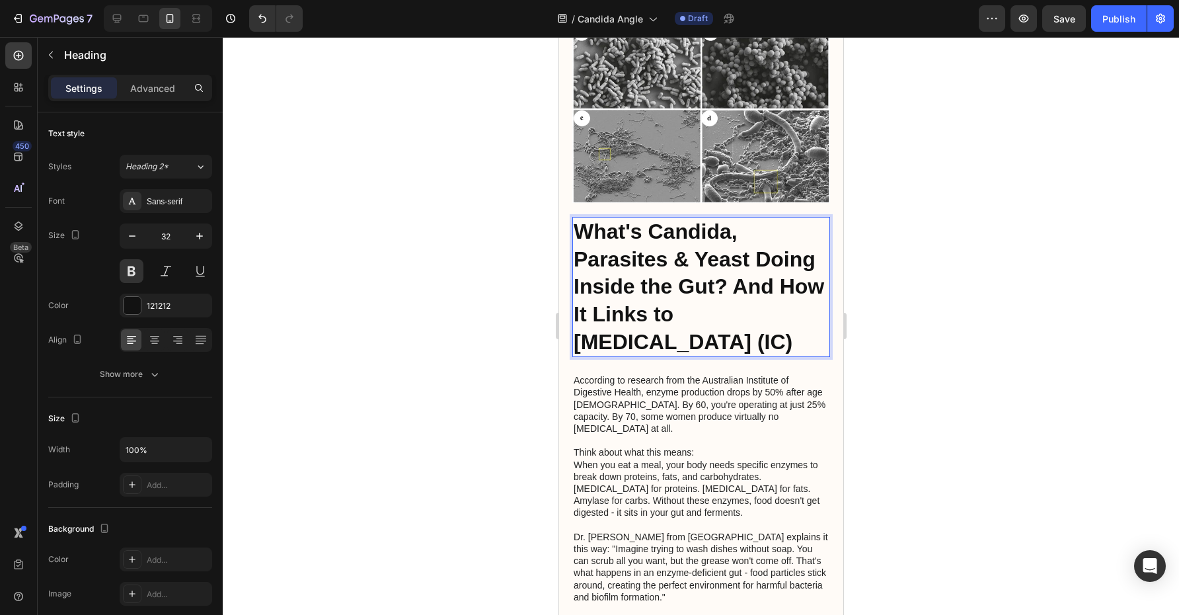
scroll to position [1241, 0]
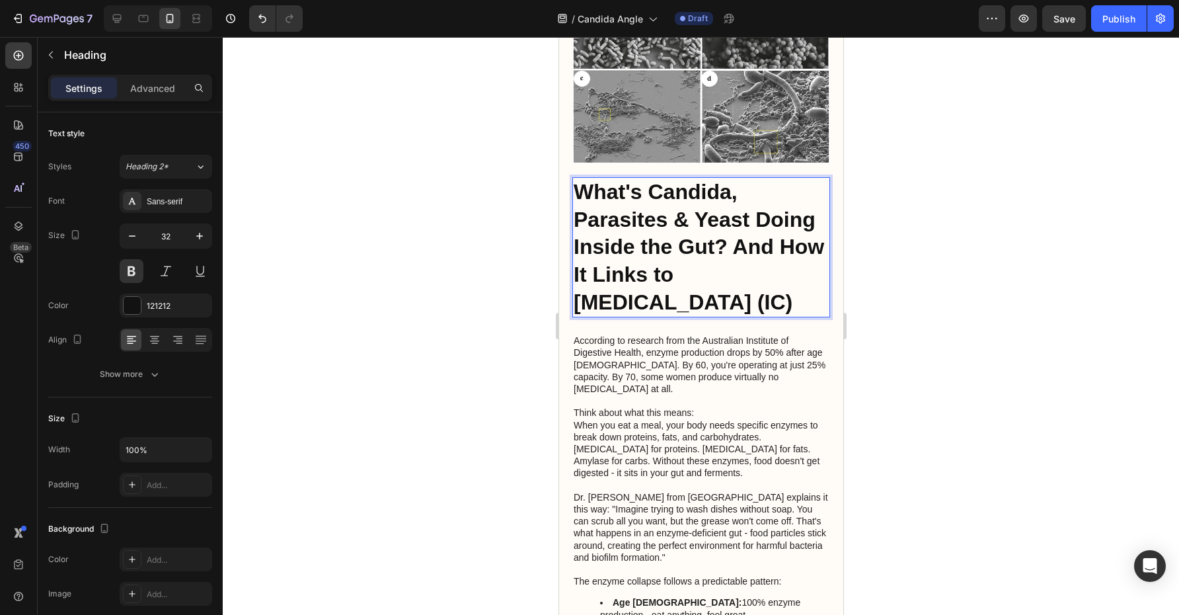
click at [701, 407] on p "Think about what this means:" at bounding box center [700, 413] width 255 height 12
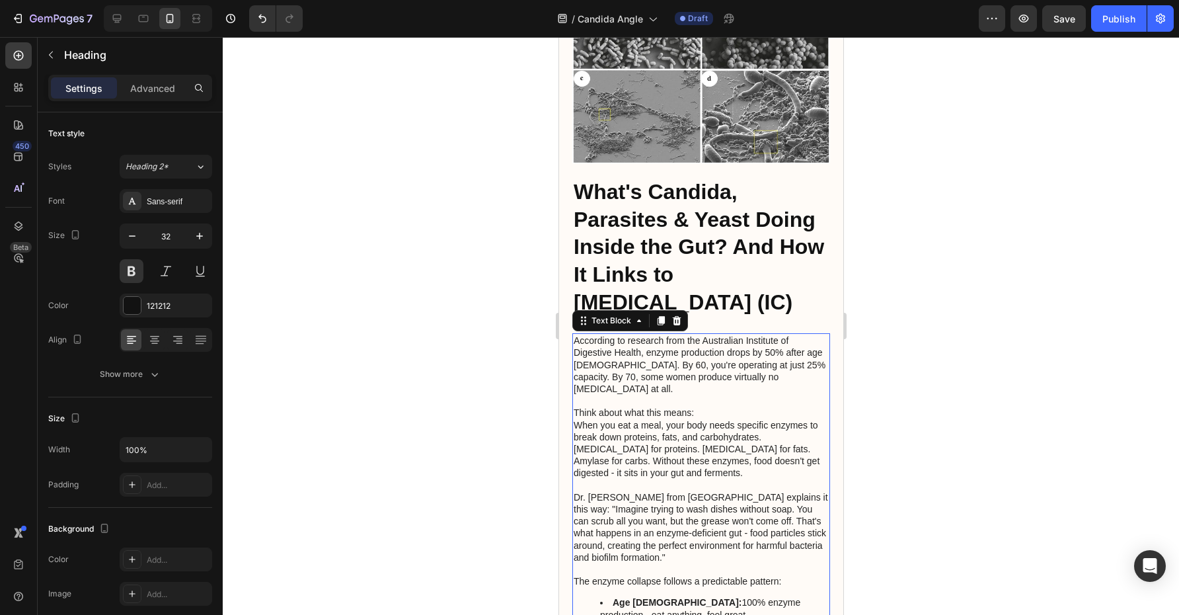
click at [701, 407] on p "Think about what this means:" at bounding box center [700, 413] width 255 height 12
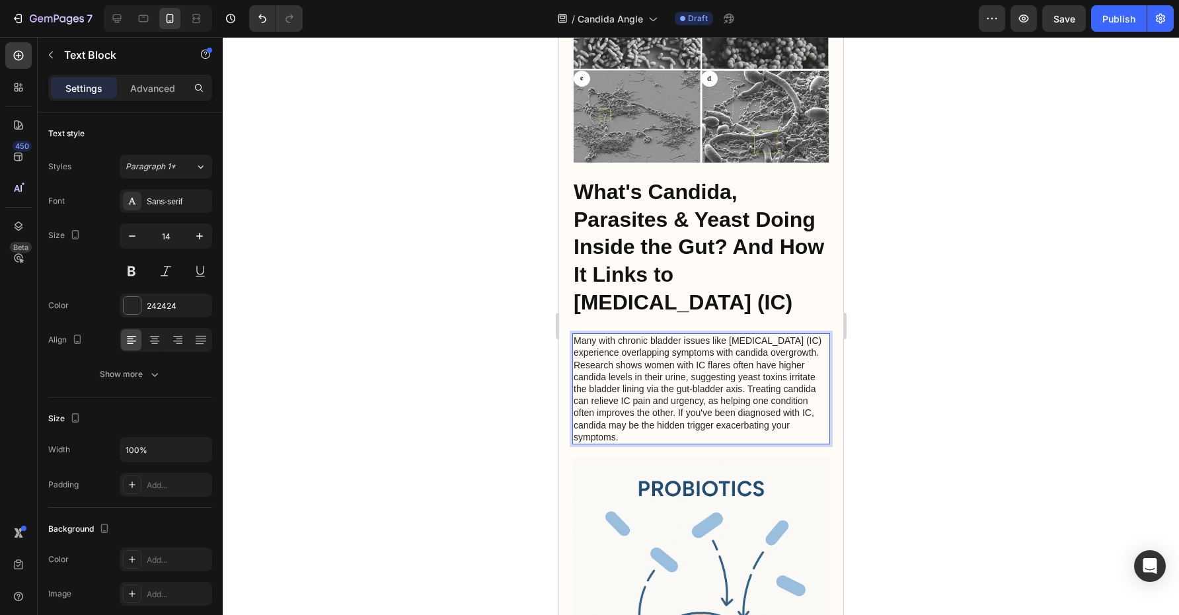
click at [908, 338] on div at bounding box center [701, 326] width 956 height 578
click at [810, 334] on p "Many with chronic bladder issues like [MEDICAL_DATA] (IC) experience overlappin…" at bounding box center [700, 388] width 255 height 108
click at [748, 349] on p "Many with chronic bladder issues like [MEDICAL_DATA] (IC) experience overlappin…" at bounding box center [700, 388] width 255 height 108
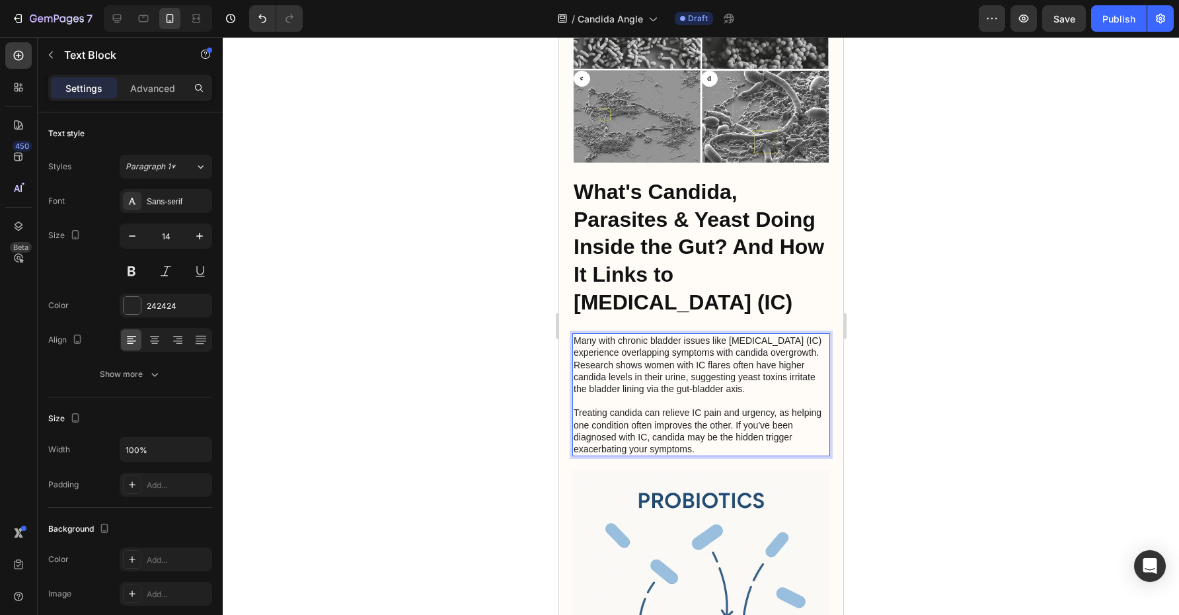
click at [809, 334] on p "Many with chronic bladder issues like [MEDICAL_DATA] (IC) experience overlappin…" at bounding box center [700, 364] width 255 height 60
click at [822, 334] on p "Many with chronic bladder issues like [MEDICAL_DATA] (IC) experience overlappin…" at bounding box center [700, 364] width 255 height 60
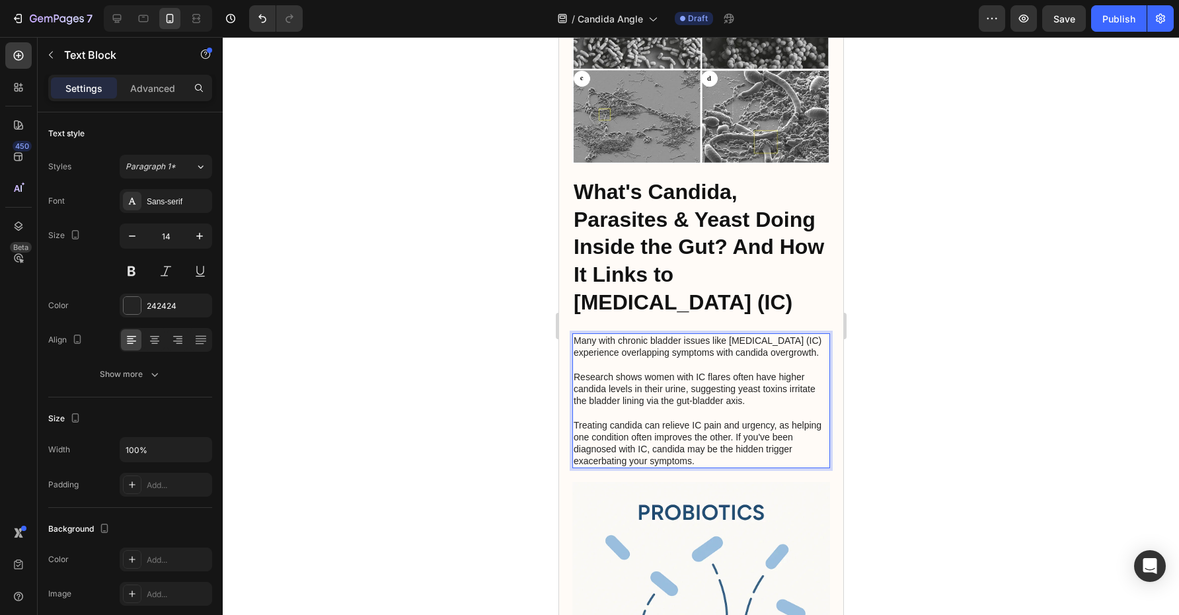
click at [736, 419] on p "Treating candida can relieve IC pain and urgency, as helping one condition ofte…" at bounding box center [700, 443] width 255 height 48
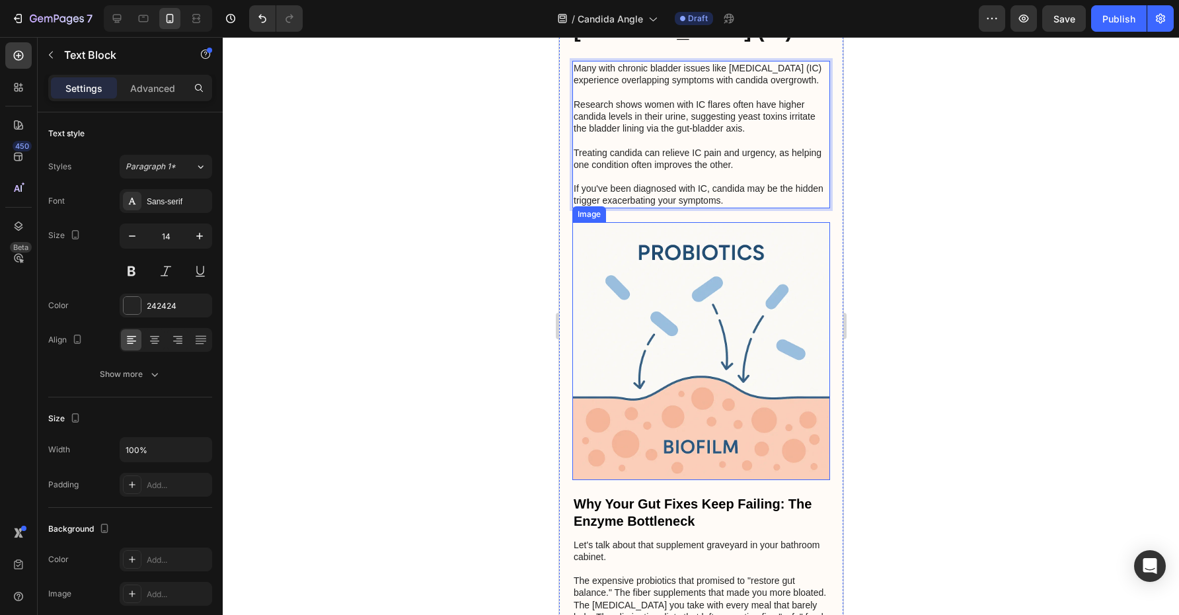
scroll to position [1622, 0]
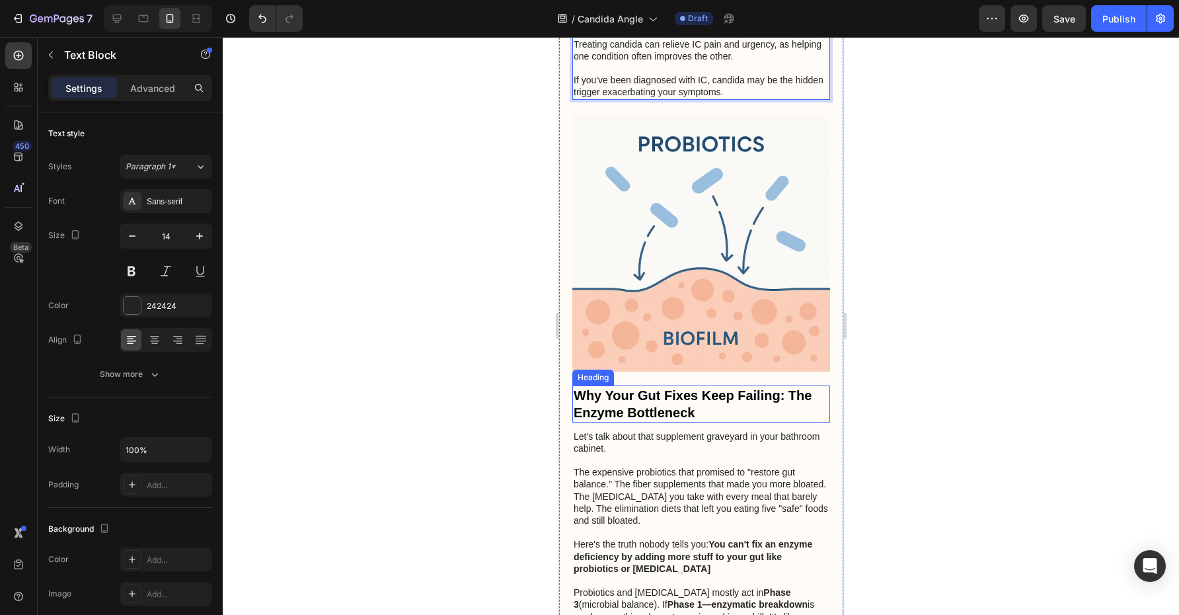
click at [673, 388] on strong "Why Your Gut Fixes Keep Failing: The Enzyme Bottleneck" at bounding box center [692, 404] width 238 height 32
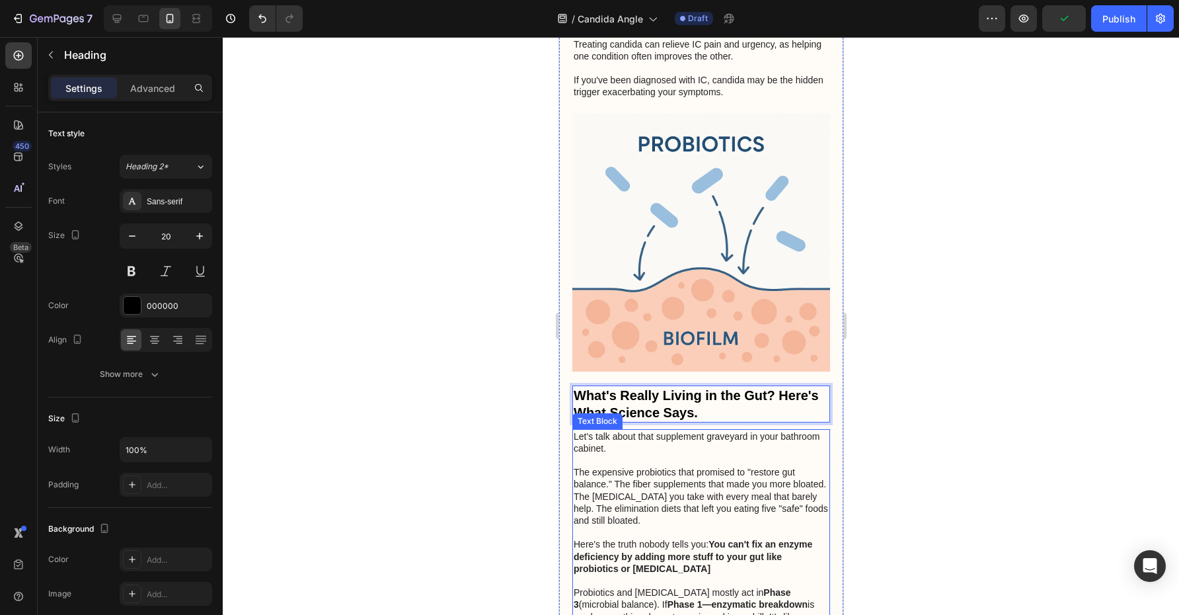
click at [628, 454] on p at bounding box center [700, 460] width 255 height 12
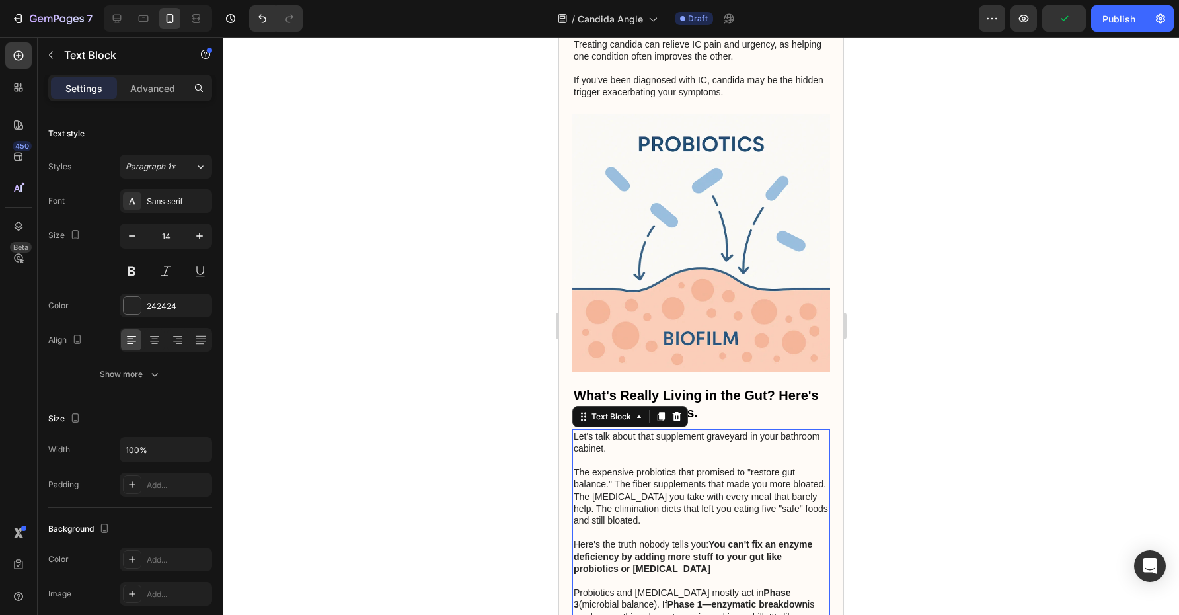
click at [628, 454] on p at bounding box center [700, 460] width 255 height 12
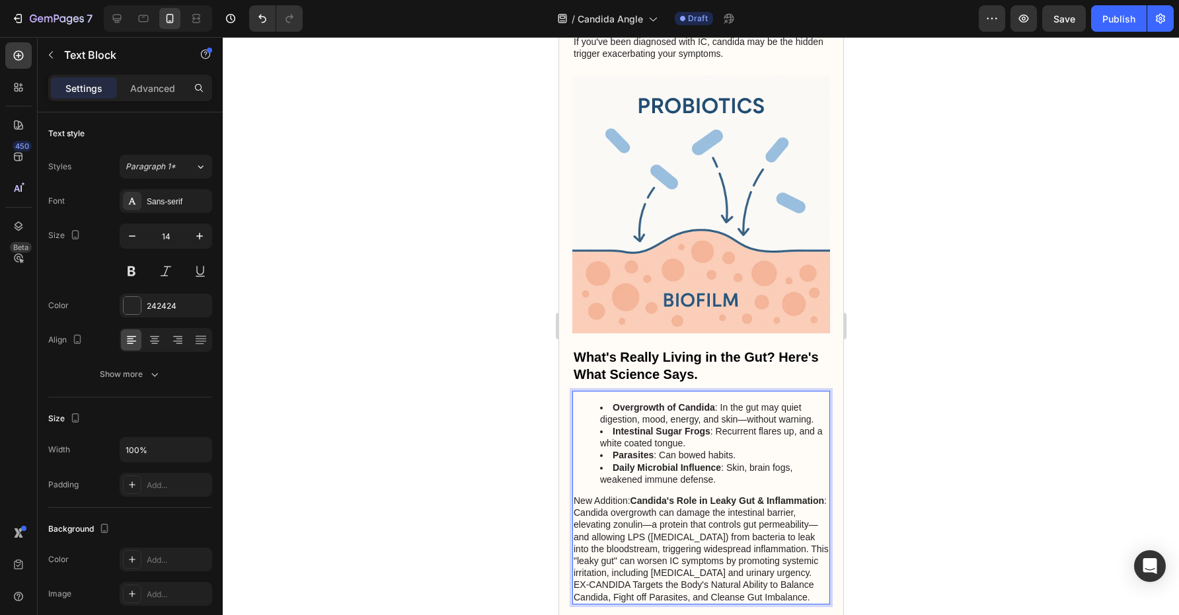
scroll to position [1694, 0]
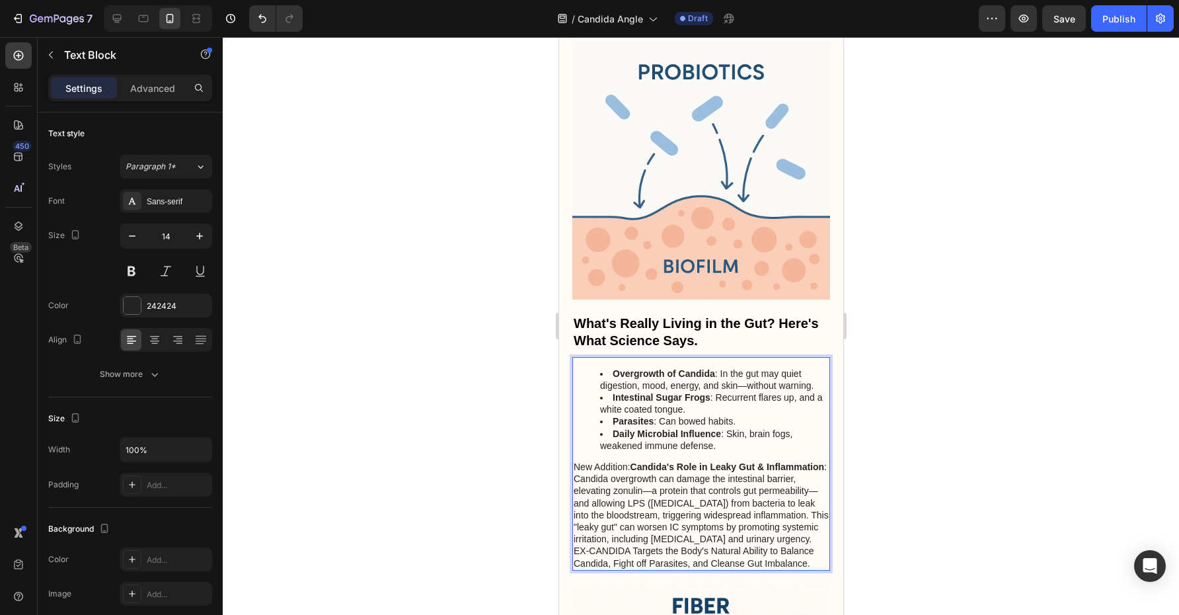
click at [635, 461] on strong "Candida's Role in Leaky Gut & Inflammation" at bounding box center [727, 466] width 194 height 11
click at [772, 461] on p "Candida's Role in Leaky Gut & Inflammation : Candida overgrowth can damage the …" at bounding box center [700, 503] width 255 height 84
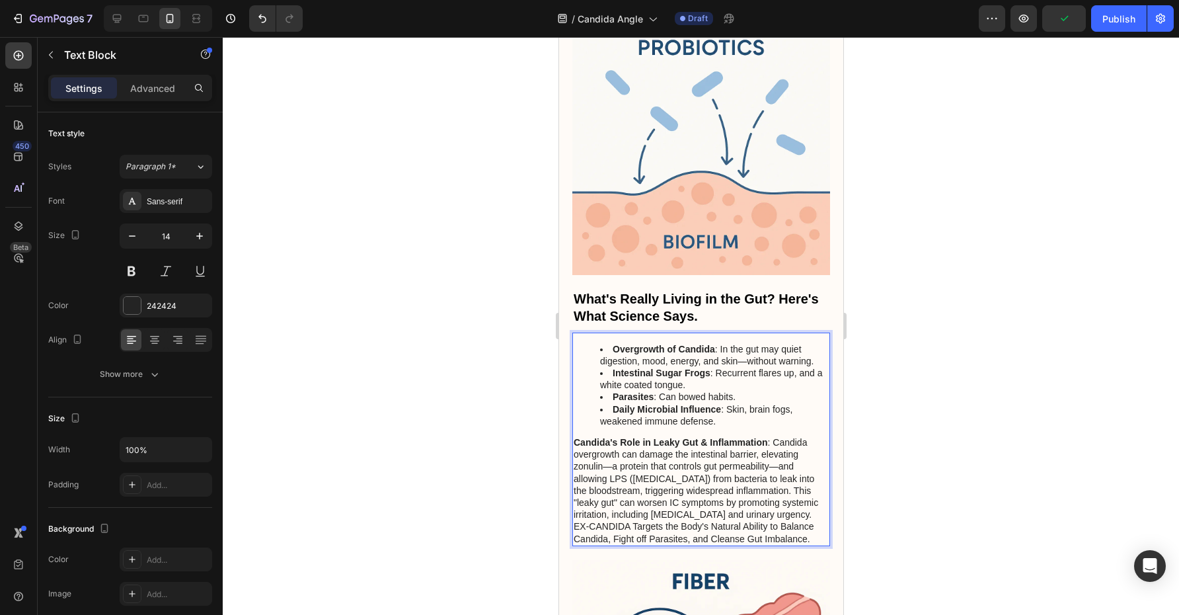
click at [793, 449] on p "Candida's Role in Leaky Gut & Inflammation : Candida overgrowth can damage the …" at bounding box center [700, 478] width 255 height 84
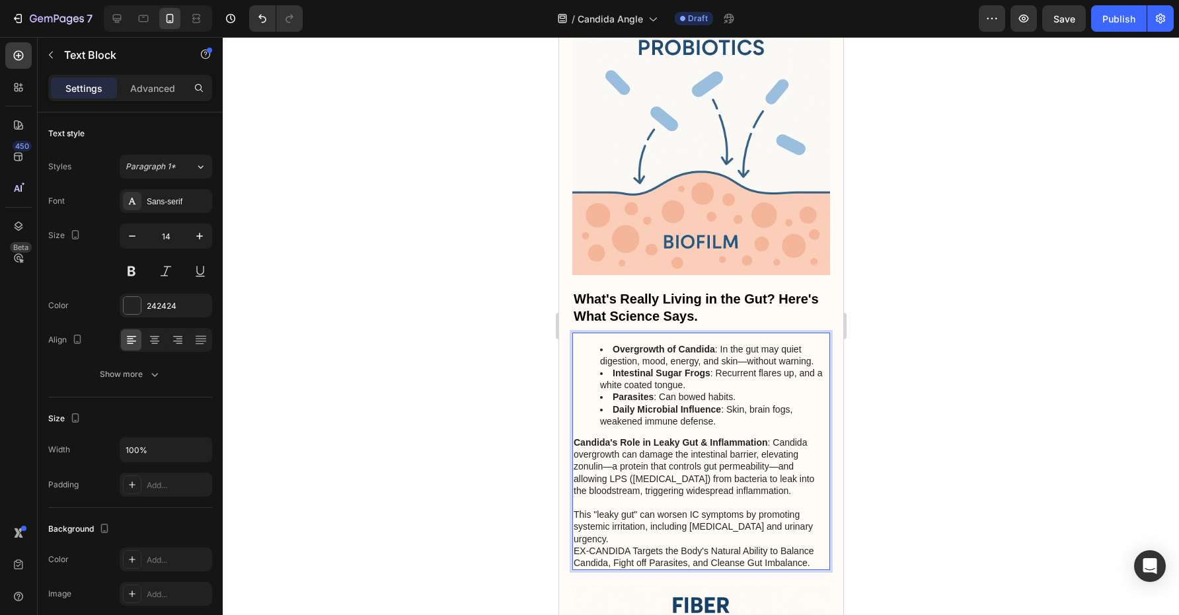
click at [631, 545] on p "EX-CANDIDA Targets the Body's Natural Ability to Balance Candida, Fight off Par…" at bounding box center [700, 557] width 255 height 24
click at [820, 508] on p "This "leaky gut" can worsen IC symptoms by promoting systemic irritation, inclu…" at bounding box center [700, 526] width 255 height 36
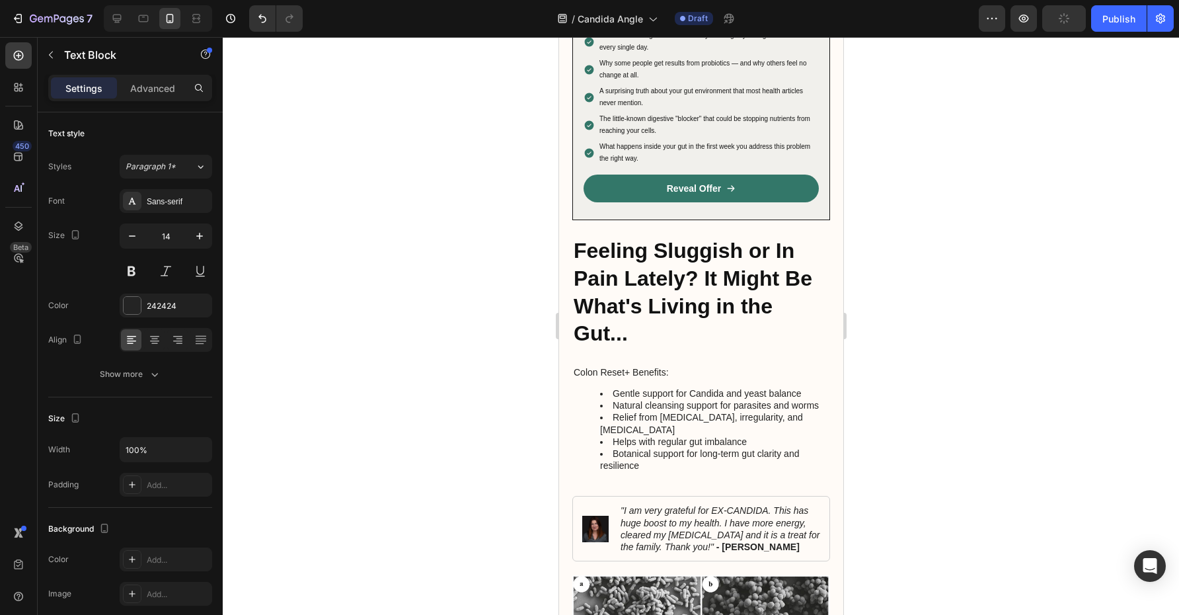
scroll to position [679, 0]
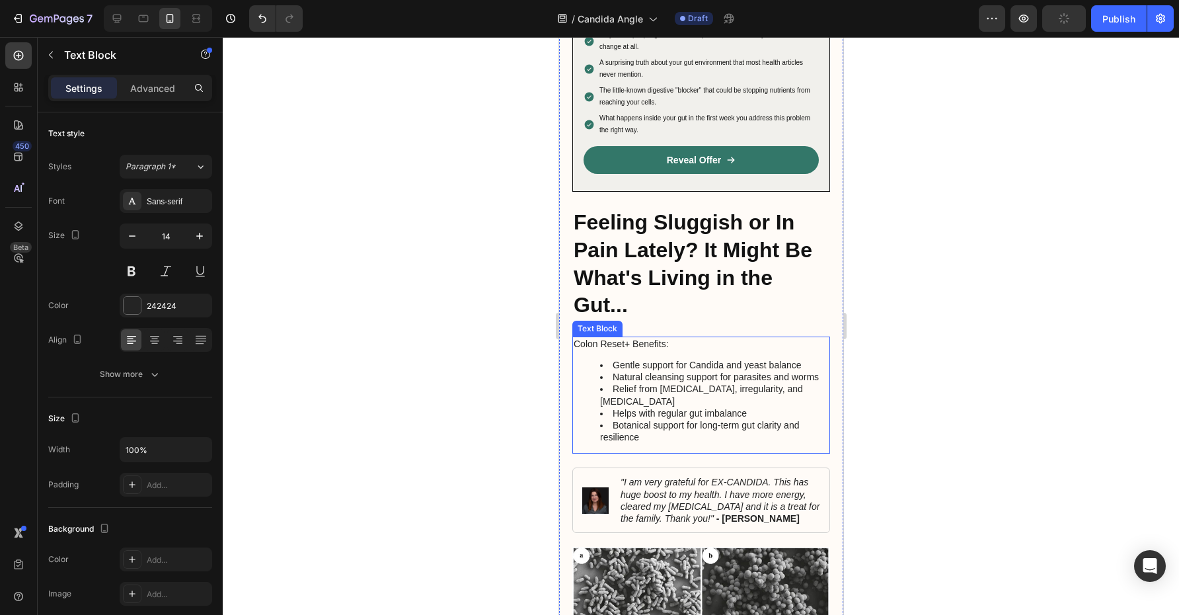
click at [631, 338] on p "Colon Reset+ Benefits:" at bounding box center [700, 344] width 255 height 12
click at [623, 338] on p "Colon Reset+ Benefits:" at bounding box center [700, 344] width 255 height 12
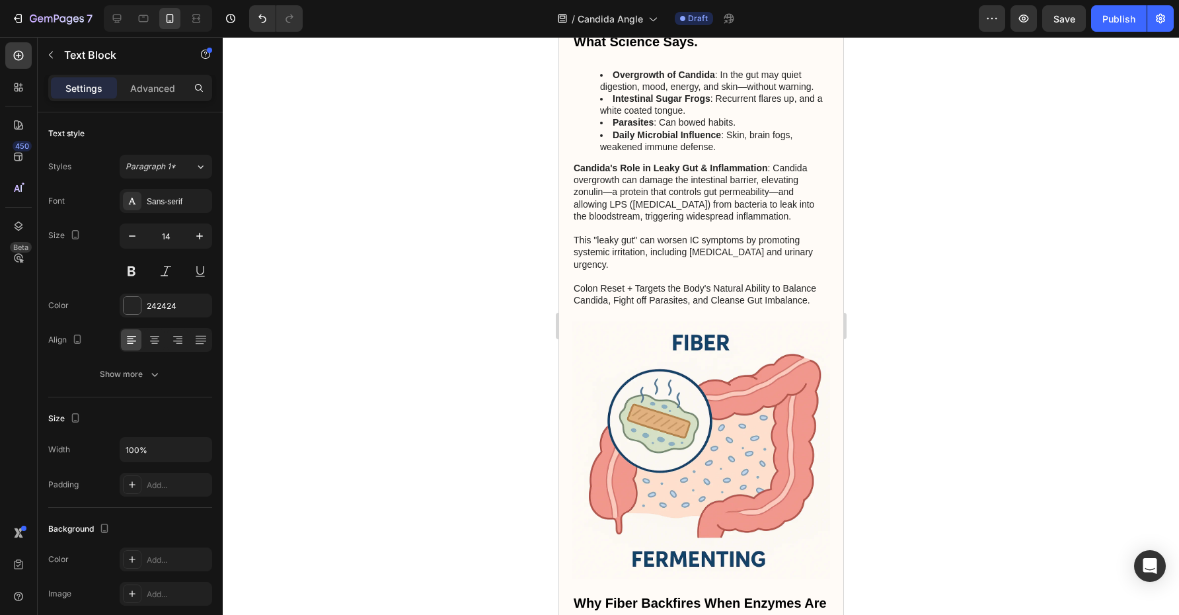
scroll to position [2124, 0]
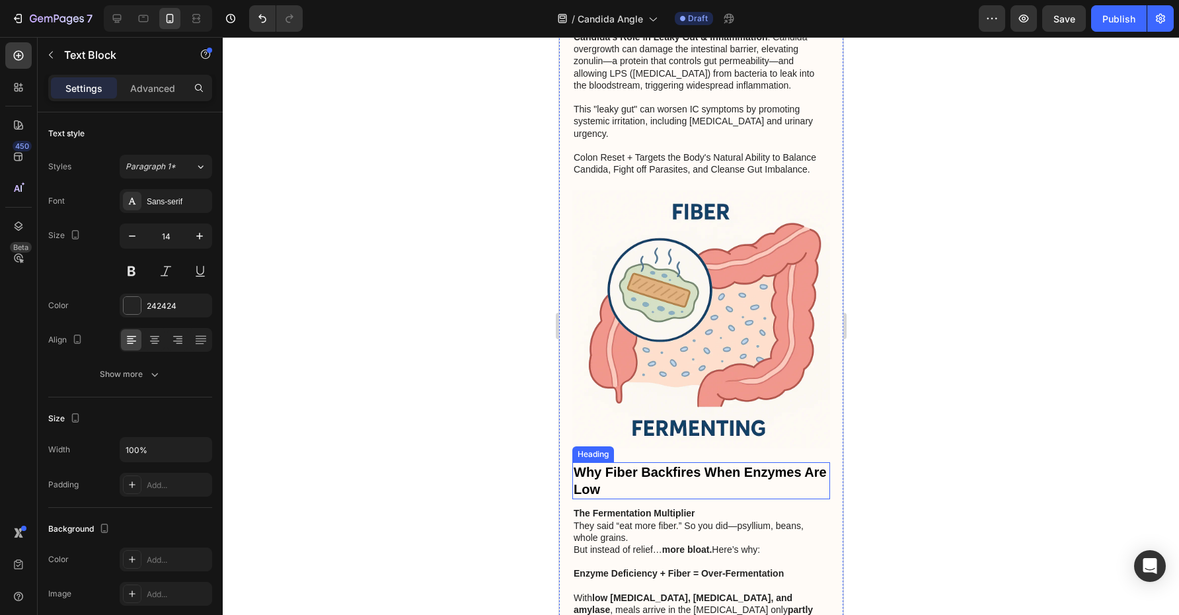
click at [664, 465] on strong "Why Fiber Backfires When Enzymes Are Low" at bounding box center [699, 481] width 253 height 32
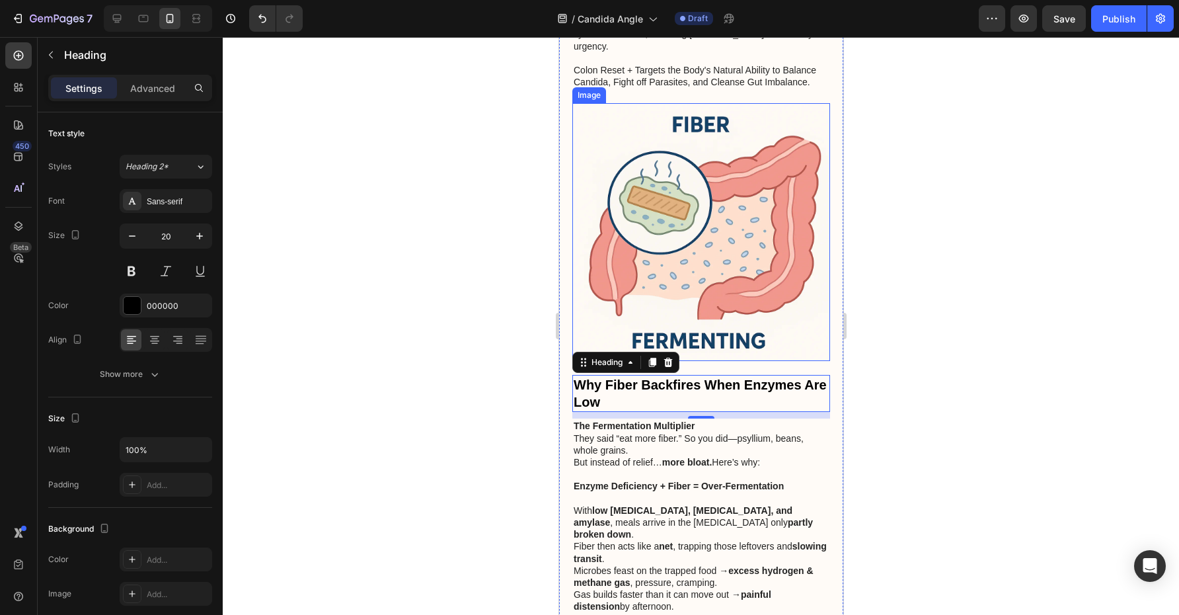
scroll to position [2276, 0]
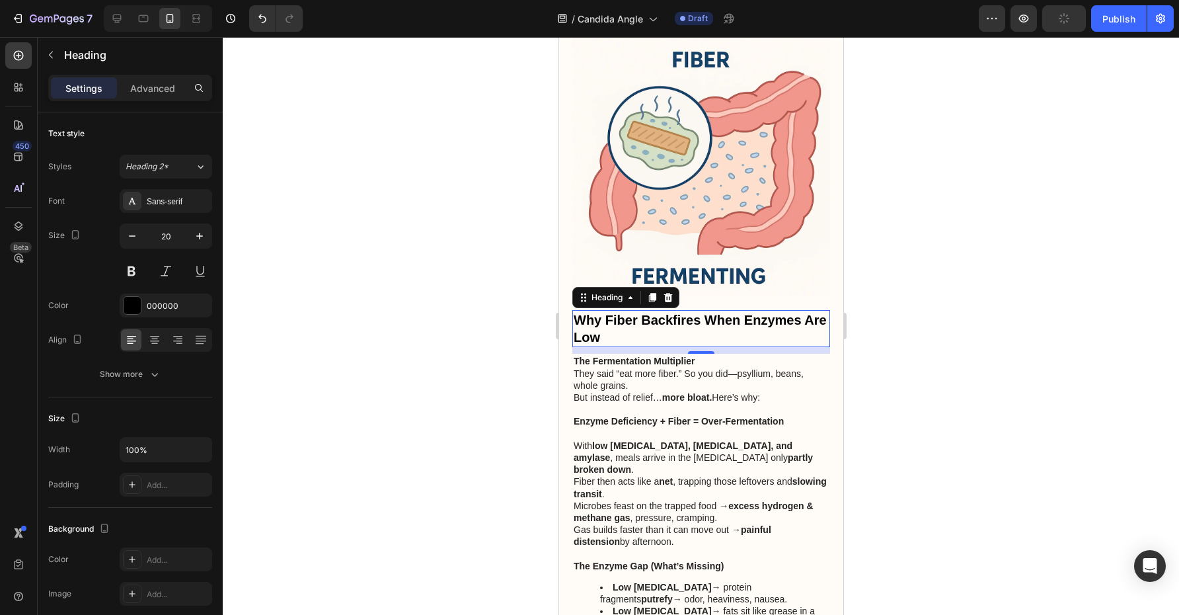
click at [740, 310] on h3 "Why Fiber Backfires When Enzymes Are Low" at bounding box center [701, 328] width 258 height 37
click at [740, 311] on p "Why Fiber Backfires When Enzymes Are Low" at bounding box center [700, 328] width 255 height 34
